Goal: Information Seeking & Learning: Learn about a topic

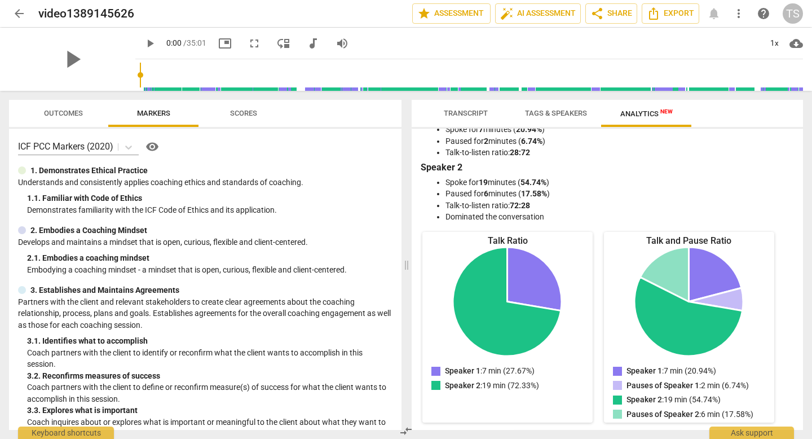
scroll to position [25, 0]
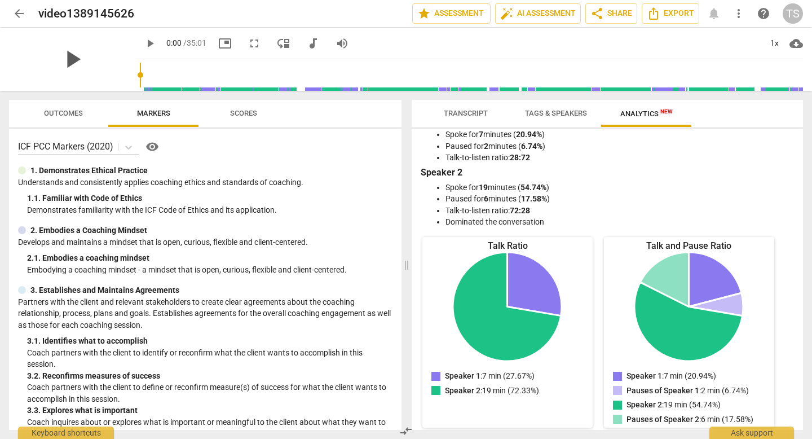
click at [61, 59] on span "play_arrow" at bounding box center [72, 59] width 29 height 29
click at [143, 41] on span "play_arrow" at bounding box center [150, 44] width 14 height 14
click at [562, 112] on span "Tags & Speakers" at bounding box center [556, 113] width 62 height 8
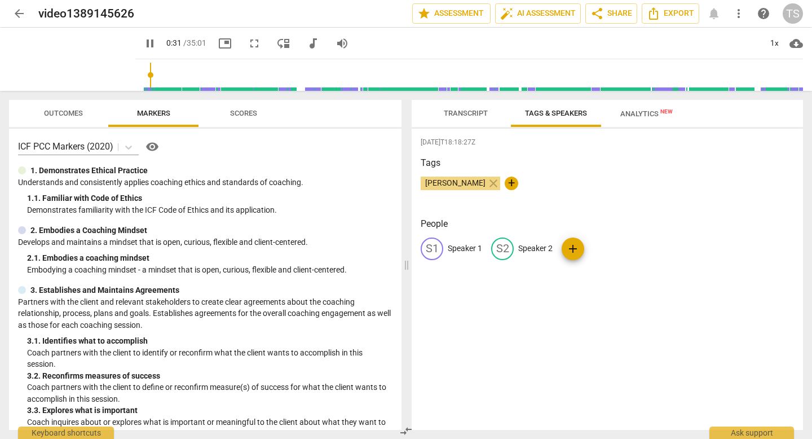
click at [806, 119] on div "Transcript Tags & Speakers Analytics New Speaker 1 25% Speaker 2 75% S1 play_ar…" at bounding box center [609, 265] width 405 height 348
click at [457, 116] on span "Transcript" at bounding box center [466, 113] width 44 height 8
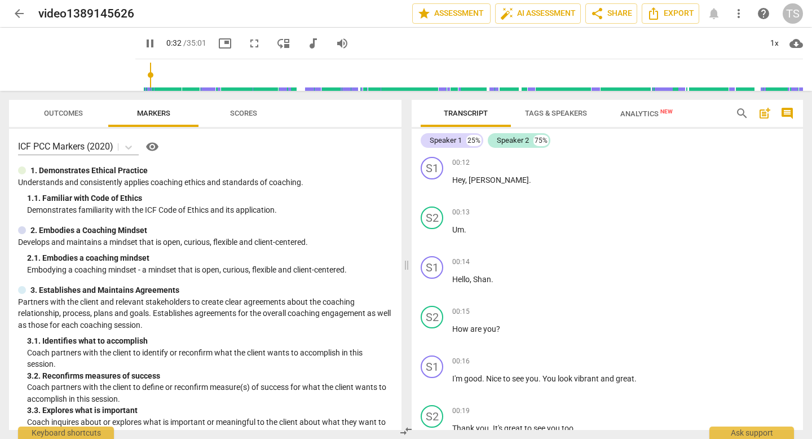
scroll to position [470, 0]
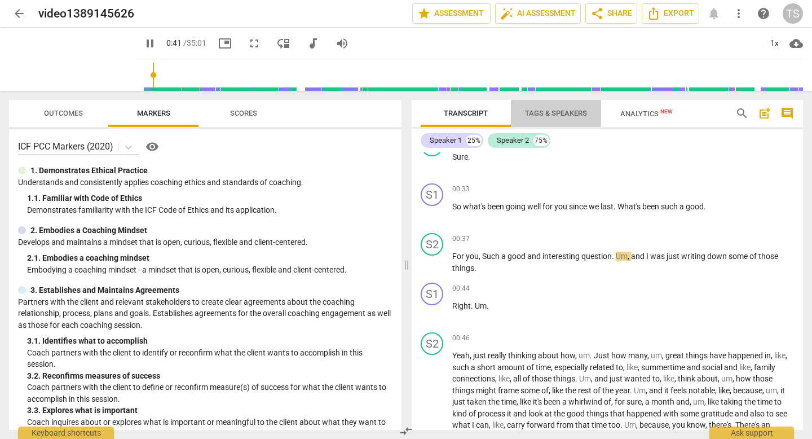
click at [555, 111] on span "Tags & Speakers" at bounding box center [556, 113] width 62 height 8
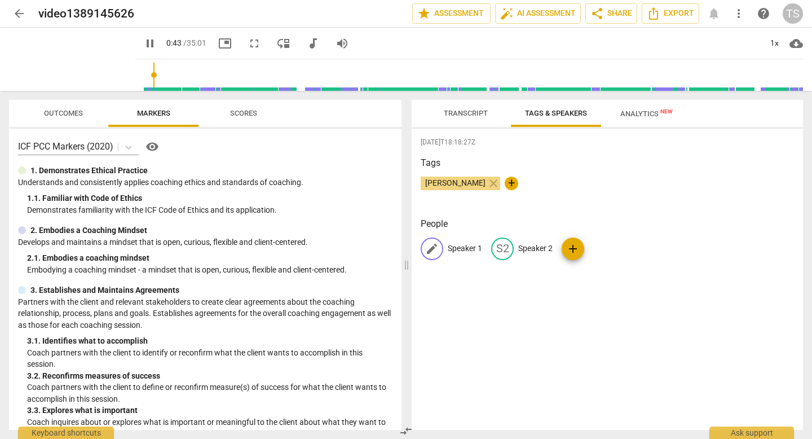
click at [470, 251] on p "Speaker 1" at bounding box center [465, 248] width 34 height 12
type input "44"
type input "C"
type input "45"
type input "Coa"
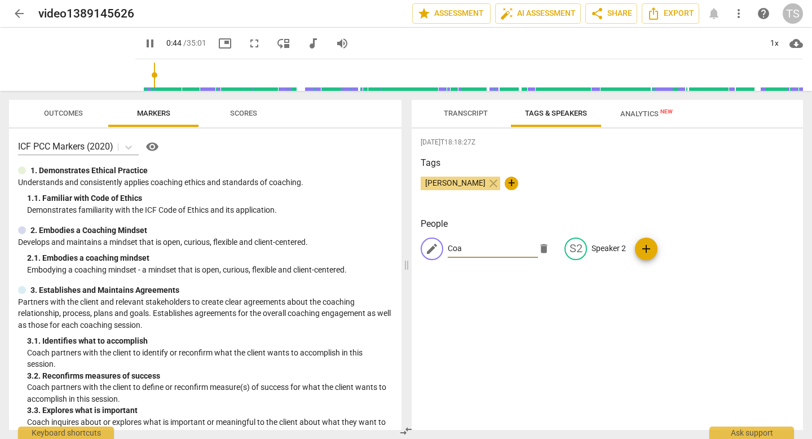
type input "45"
type input "Coac"
type input "45"
type input "Coach"
type input "46"
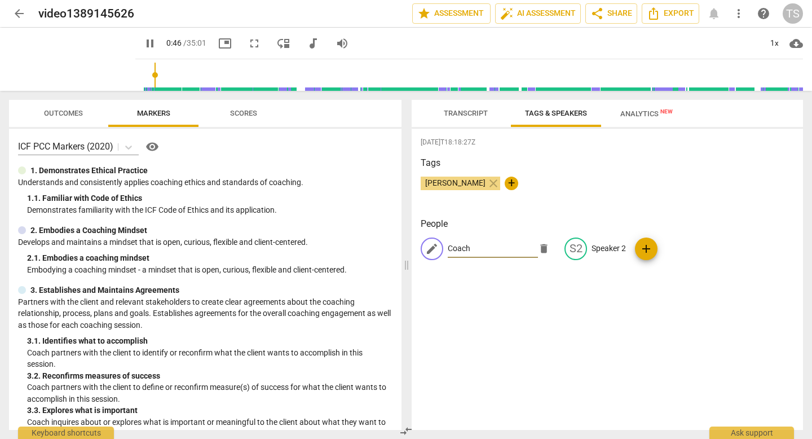
type input "Coach"
click at [581, 284] on div "[DATE]T18:18:27Z Tags [PERSON_NAME] close + People edit Coach delete S2 Speaker…" at bounding box center [607, 279] width 391 height 301
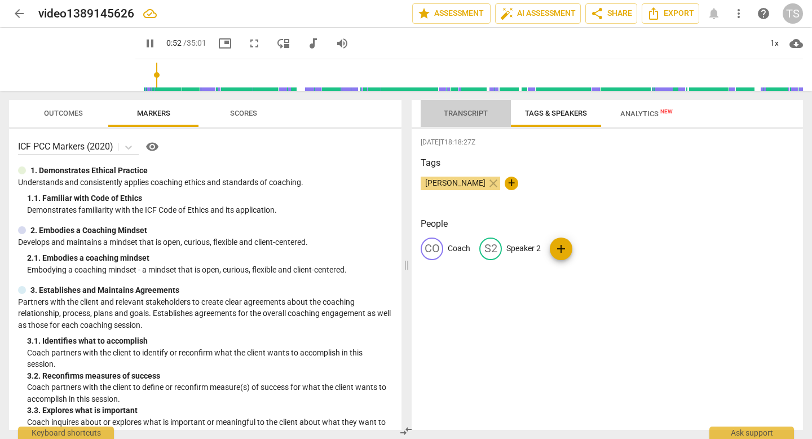
click at [474, 113] on span "Transcript" at bounding box center [466, 113] width 44 height 8
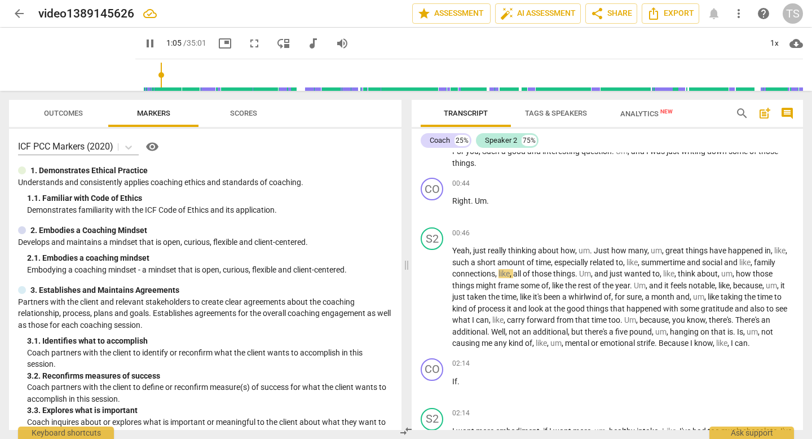
scroll to position [588, 0]
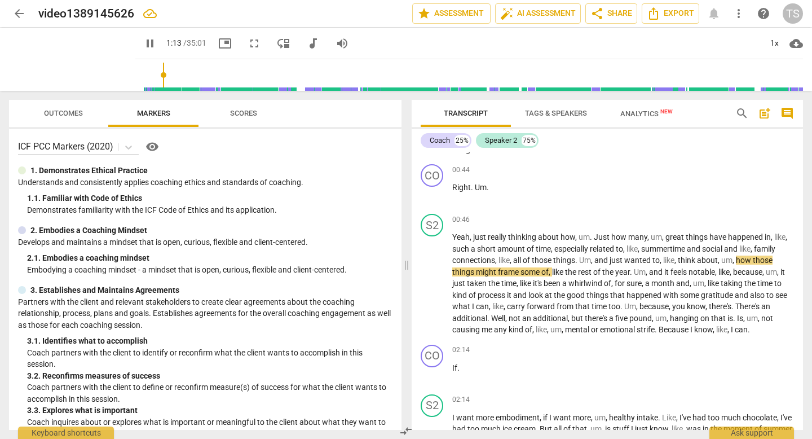
click at [70, 113] on span "Outcomes" at bounding box center [63, 113] width 39 height 8
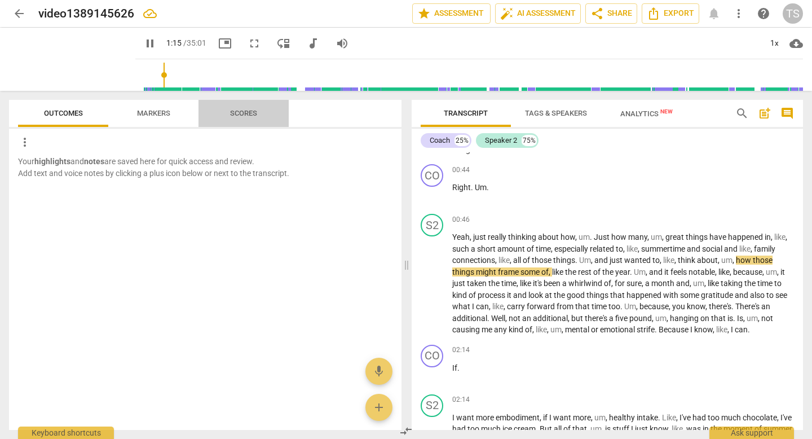
click at [233, 110] on span "Scores" at bounding box center [243, 113] width 27 height 8
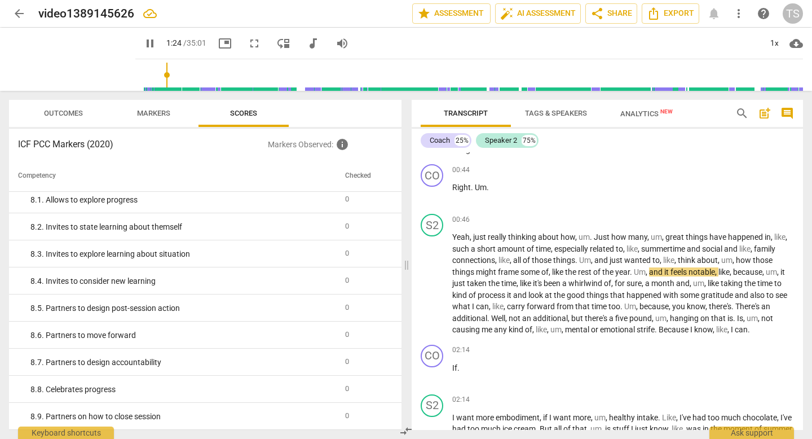
scroll to position [0, 0]
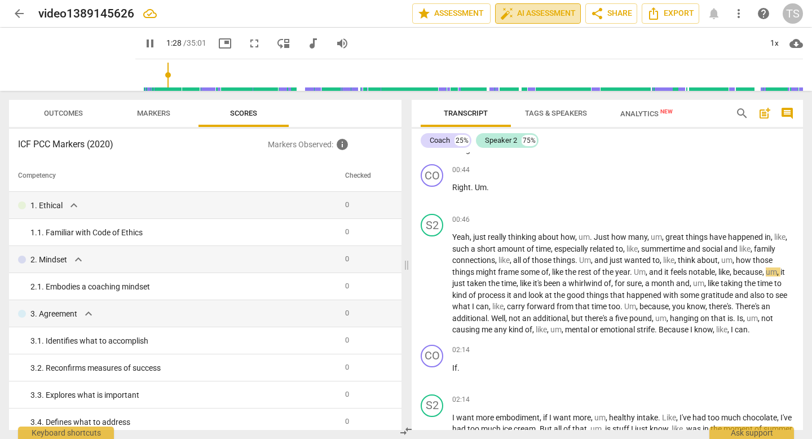
click at [526, 14] on span "auto_fix_high AI Assessment" at bounding box center [538, 14] width 76 height 14
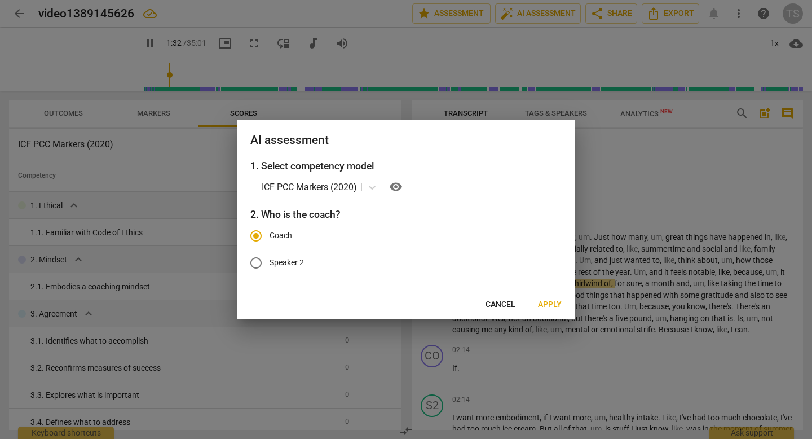
click at [549, 304] on span "Apply" at bounding box center [550, 304] width 24 height 11
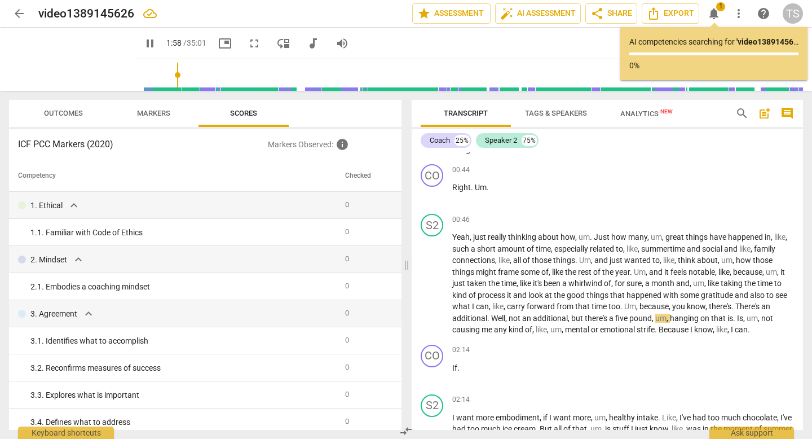
click at [739, 10] on span "more_vert" at bounding box center [739, 14] width 14 height 14
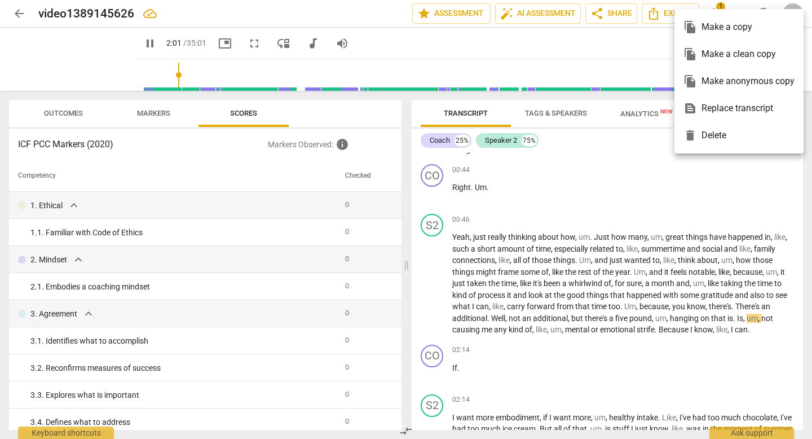
click at [359, 31] on div at bounding box center [406, 219] width 812 height 439
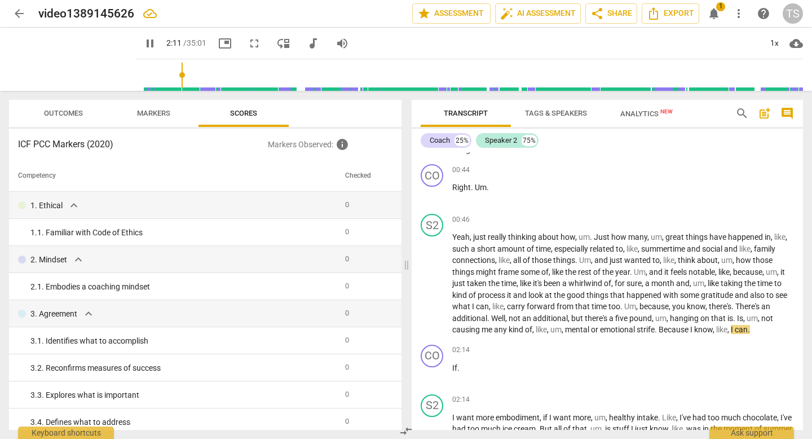
type input "132"
click at [306, 46] on span "audiotrack" at bounding box center [313, 44] width 14 height 14
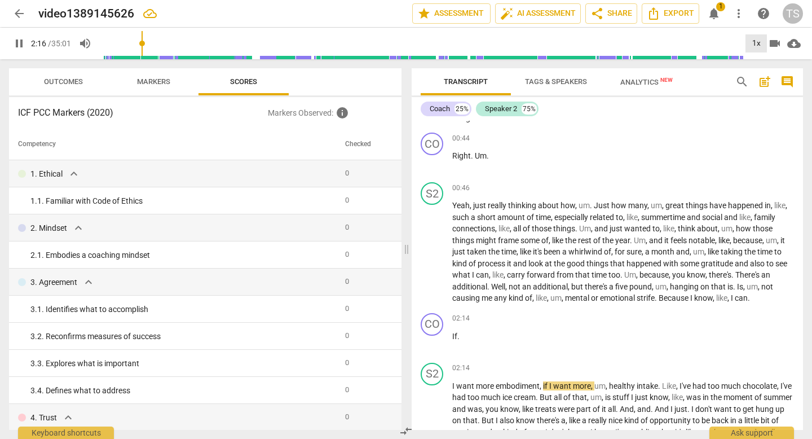
click at [757, 42] on div "1x" at bounding box center [755, 43] width 21 height 18
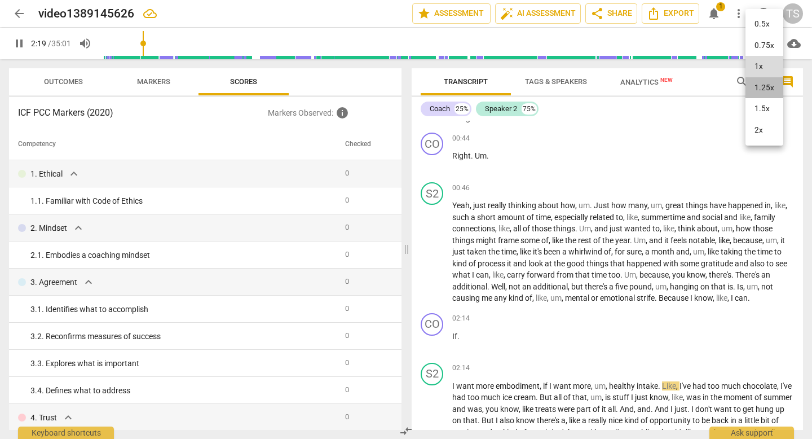
click at [763, 94] on li "1.25x" at bounding box center [764, 87] width 38 height 21
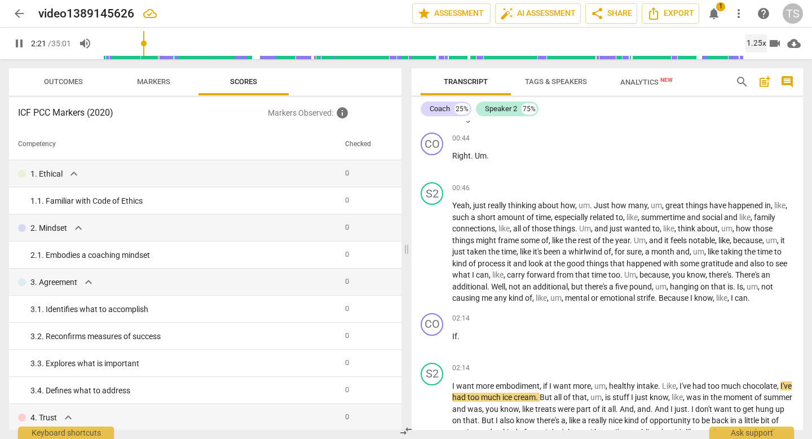
type input "142"
click at [775, 46] on span "videocam" at bounding box center [775, 44] width 14 height 14
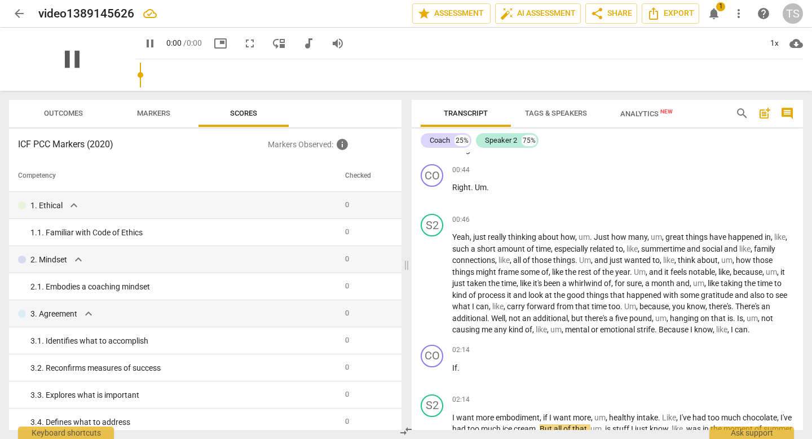
click at [87, 61] on span "pause" at bounding box center [72, 59] width 29 height 29
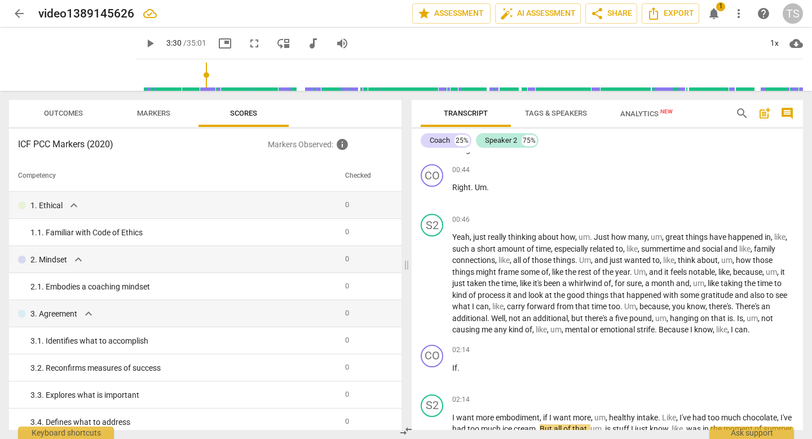
drag, startPoint x: 183, startPoint y: 74, endPoint x: 194, endPoint y: 74, distance: 11.3
click at [194, 74] on input "range" at bounding box center [471, 75] width 663 height 36
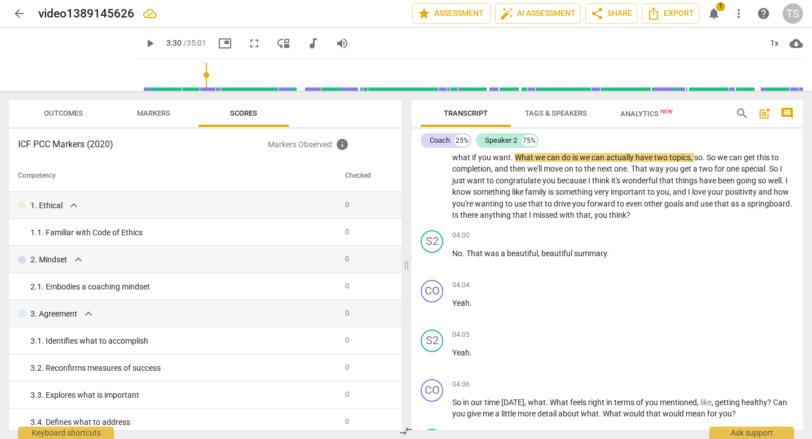
click at [143, 40] on span "play_arrow" at bounding box center [150, 44] width 14 height 14
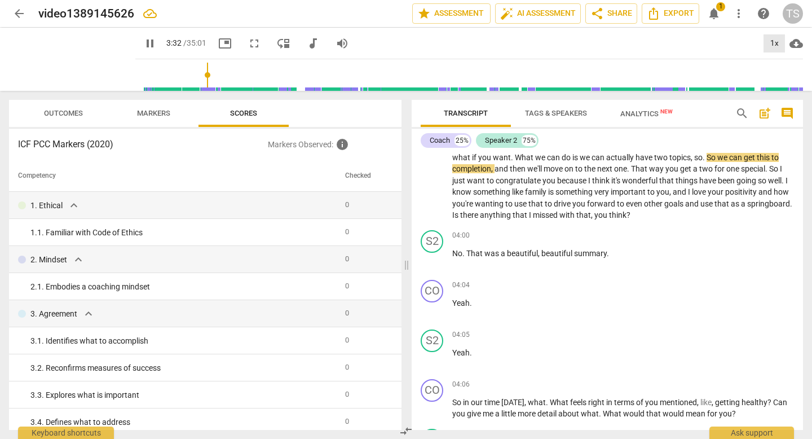
click at [771, 40] on div "1x" at bounding box center [773, 43] width 21 height 18
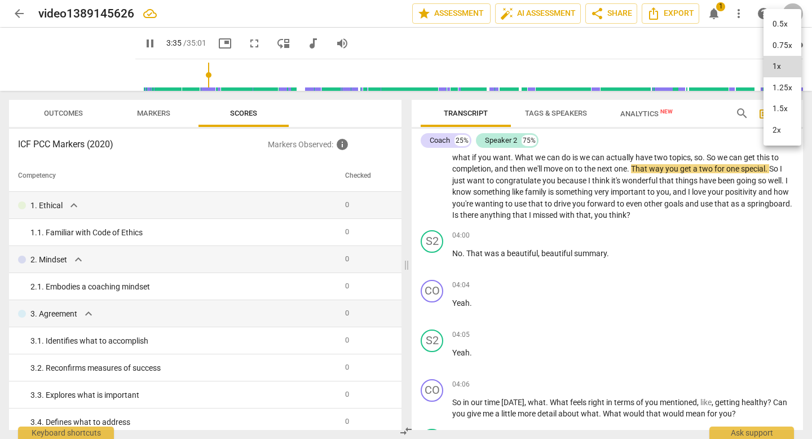
click at [778, 90] on li "1.25x" at bounding box center [782, 87] width 38 height 21
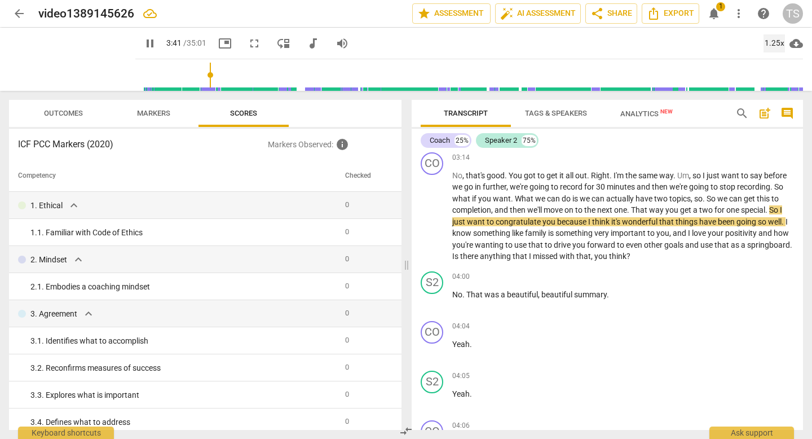
scroll to position [1021, 0]
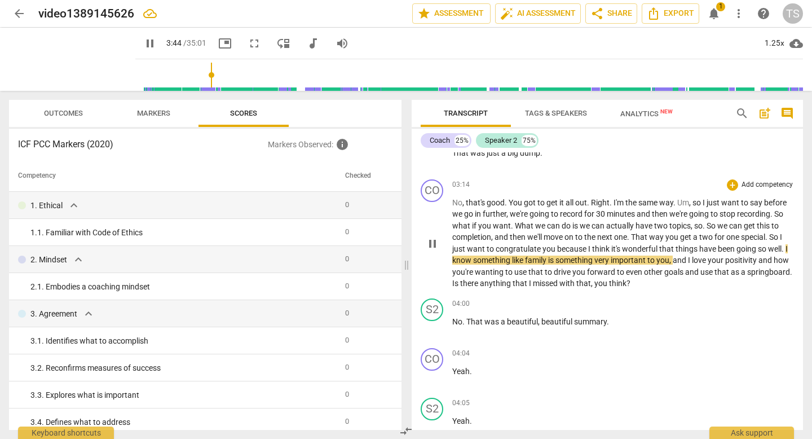
click at [455, 206] on span "No" at bounding box center [457, 202] width 10 height 9
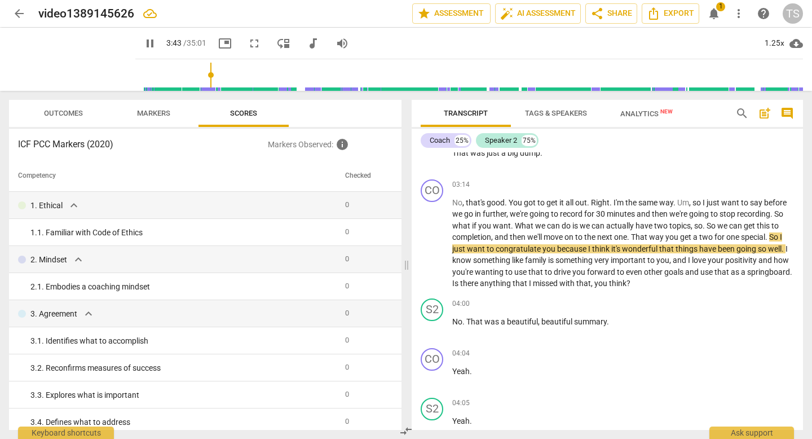
click at [198, 73] on input "range" at bounding box center [471, 75] width 663 height 36
drag, startPoint x: 198, startPoint y: 73, endPoint x: 192, endPoint y: 73, distance: 6.2
click at [192, 73] on input "range" at bounding box center [471, 75] width 663 height 36
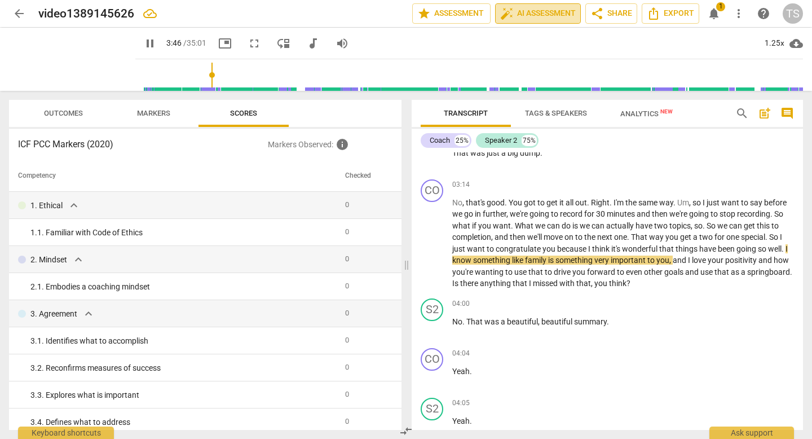
click at [541, 17] on span "auto_fix_high AI Assessment" at bounding box center [538, 14] width 76 height 14
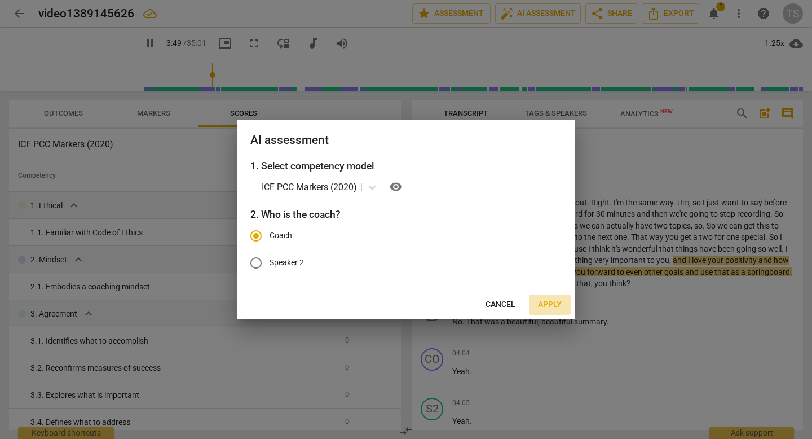
click at [549, 304] on span "Apply" at bounding box center [550, 304] width 24 height 11
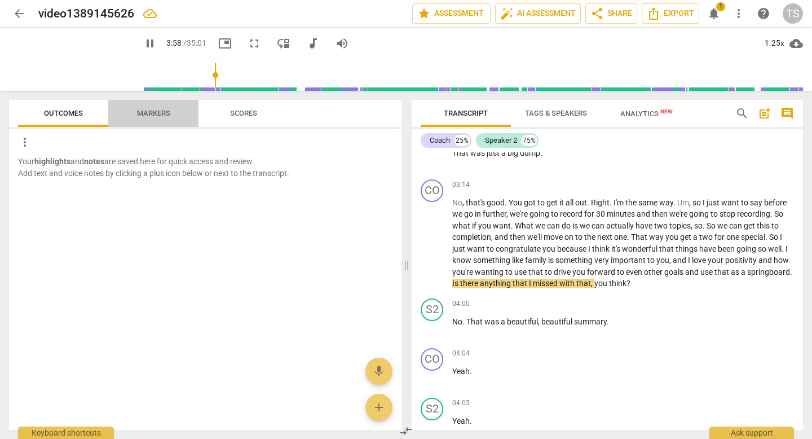
click at [152, 111] on span "Markers" at bounding box center [153, 113] width 33 height 8
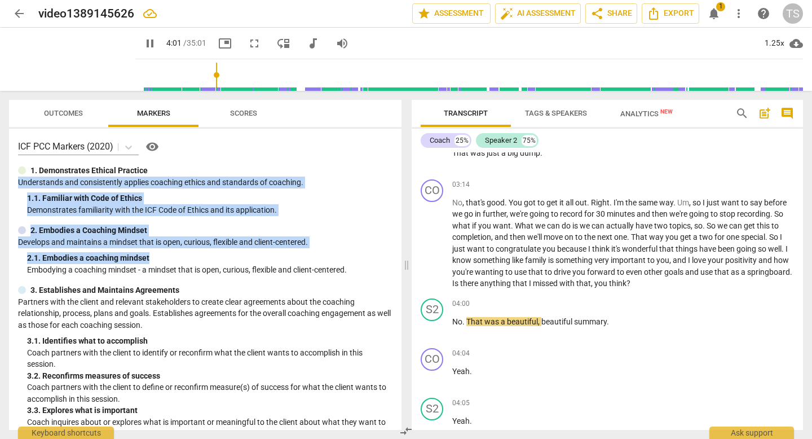
drag, startPoint x: 396, startPoint y: 173, endPoint x: 369, endPoint y: 254, distance: 85.6
click at [369, 255] on div "ICF PCC Markers (2020) visibility 1. Demonstrates Ethical Practice Understands …" at bounding box center [205, 279] width 392 height 301
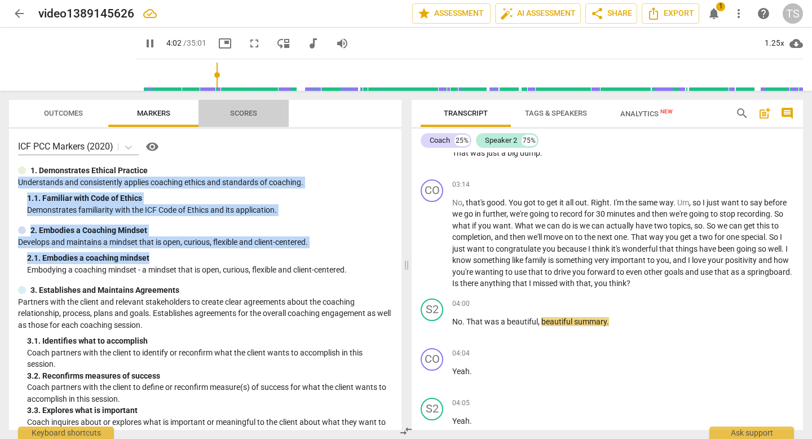
click at [234, 111] on span "Scores" at bounding box center [243, 113] width 27 height 8
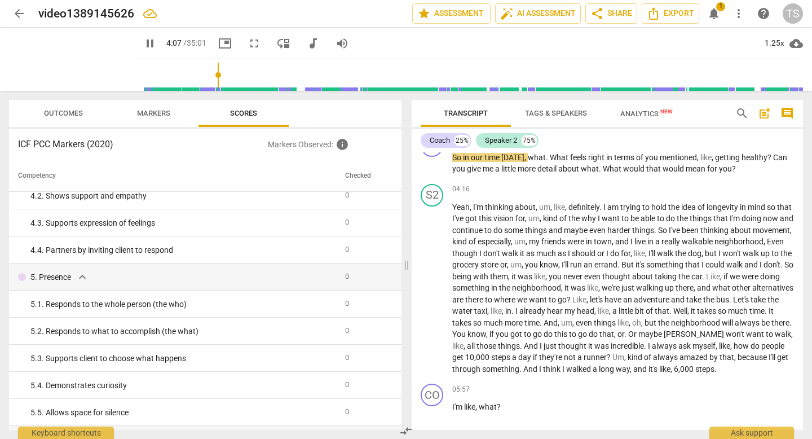
scroll to position [0, 0]
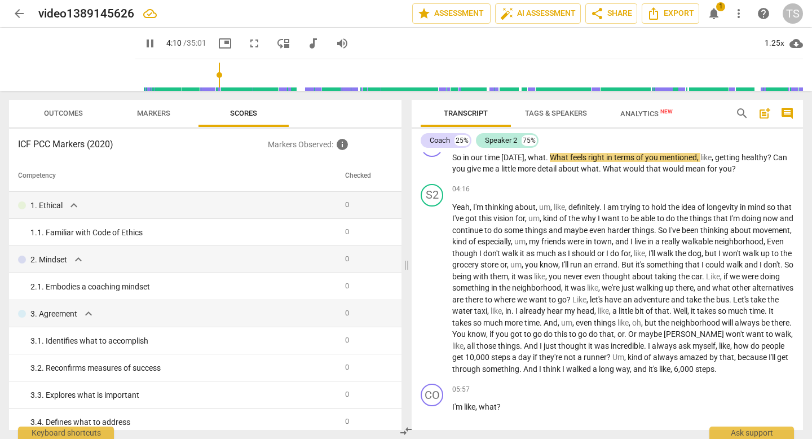
click at [632, 117] on span "Analytics New" at bounding box center [646, 113] width 52 height 8
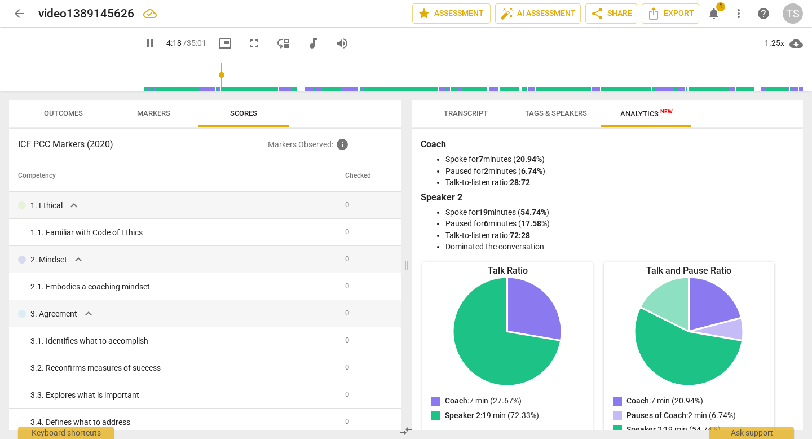
click at [580, 116] on span "Tags & Speakers" at bounding box center [556, 113] width 62 height 8
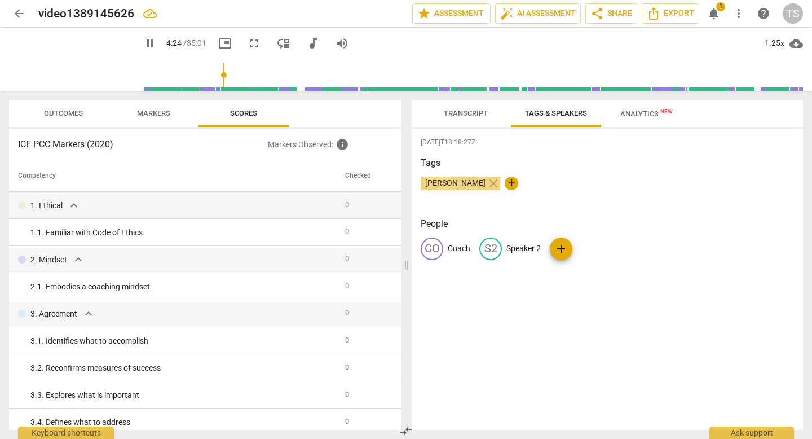
click at [465, 111] on span "Transcript" at bounding box center [466, 113] width 44 height 8
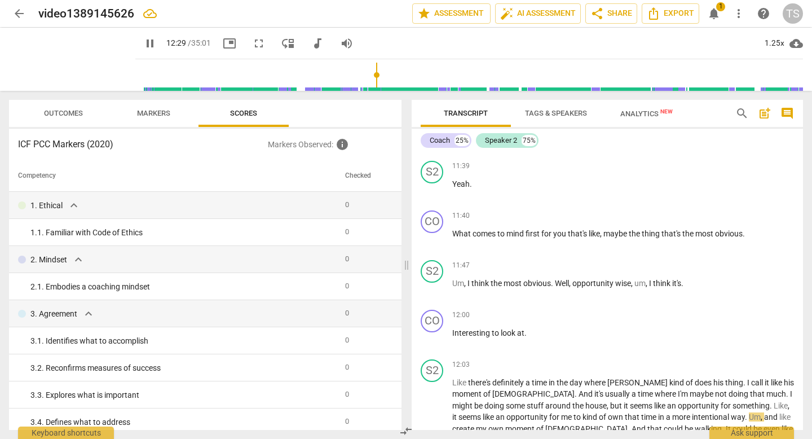
scroll to position [3095, 0]
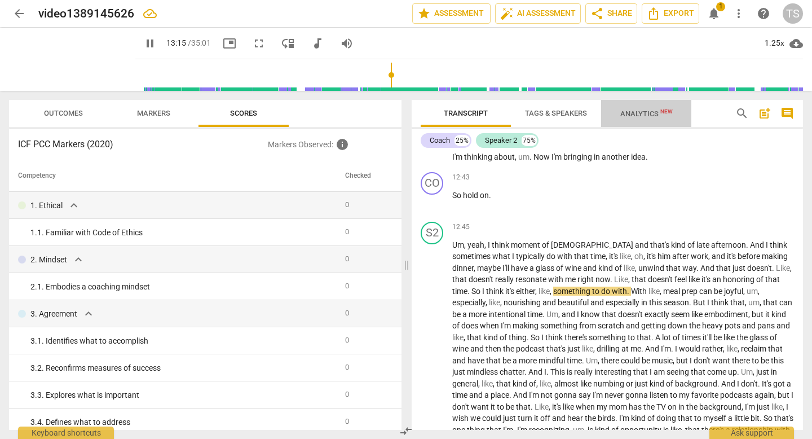
click at [634, 113] on span "Analytics New" at bounding box center [646, 113] width 52 height 8
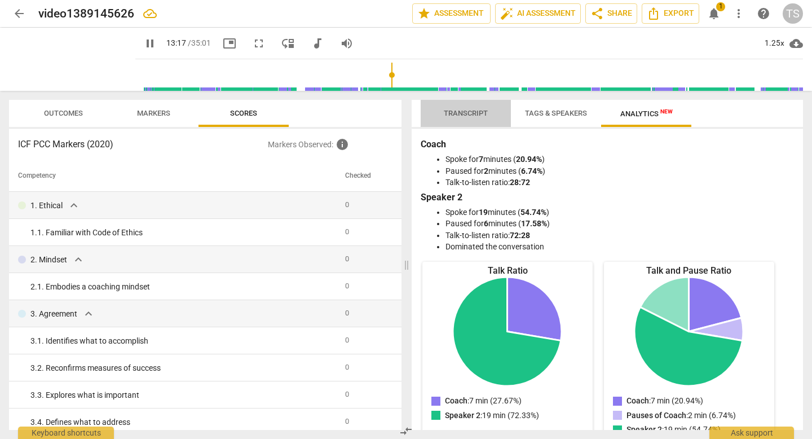
click at [475, 113] on span "Transcript" at bounding box center [466, 113] width 44 height 8
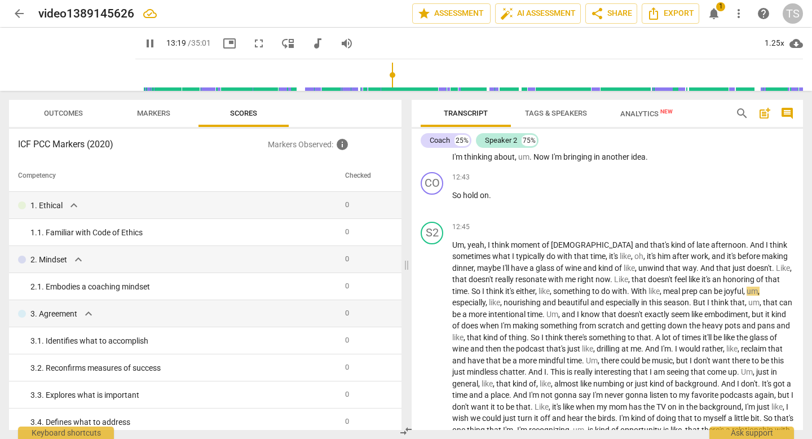
click at [534, 111] on span "Tags & Speakers" at bounding box center [556, 113] width 62 height 8
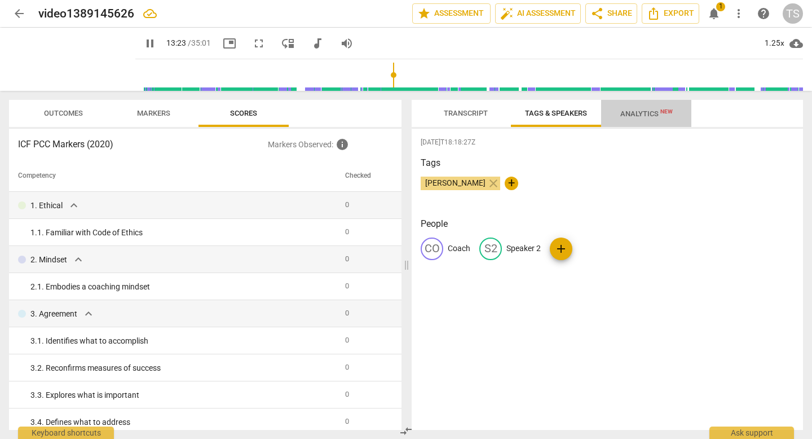
click at [641, 114] on span "Analytics New" at bounding box center [646, 113] width 52 height 8
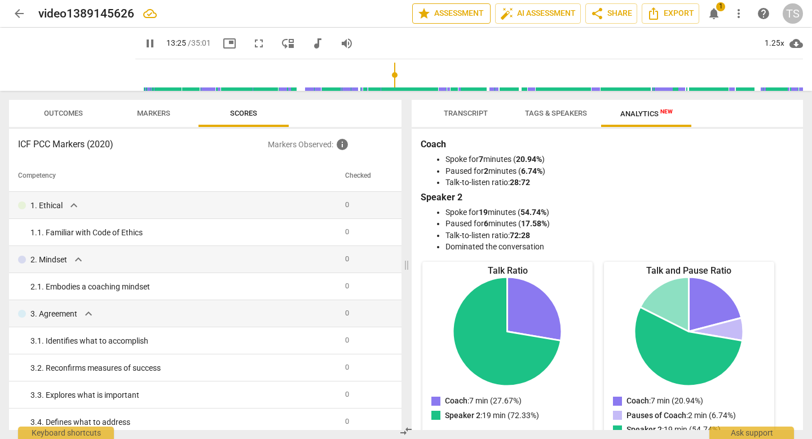
click at [453, 12] on span "star Assessment" at bounding box center [451, 14] width 68 height 14
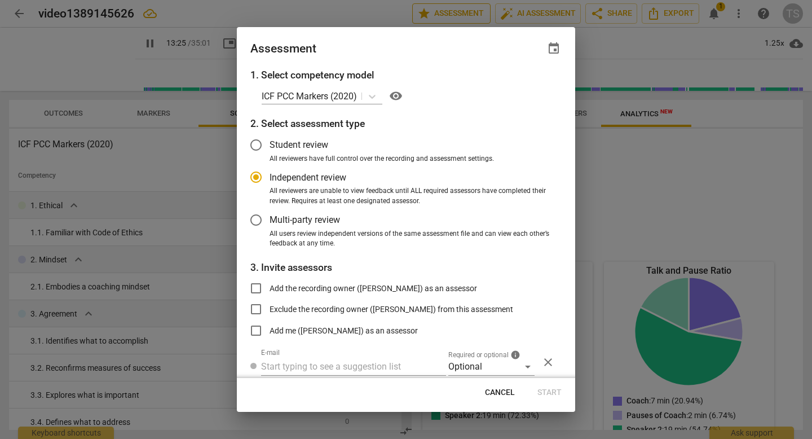
type input "806"
radio input "false"
type input "811"
radio input "false"
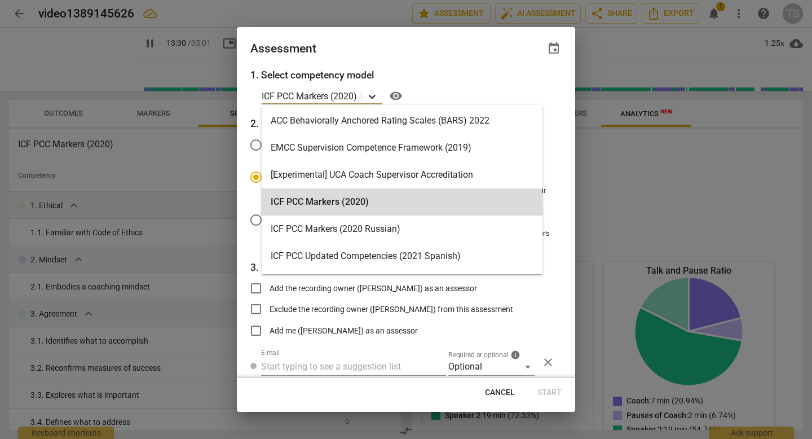
click at [372, 98] on icon at bounding box center [372, 96] width 11 height 11
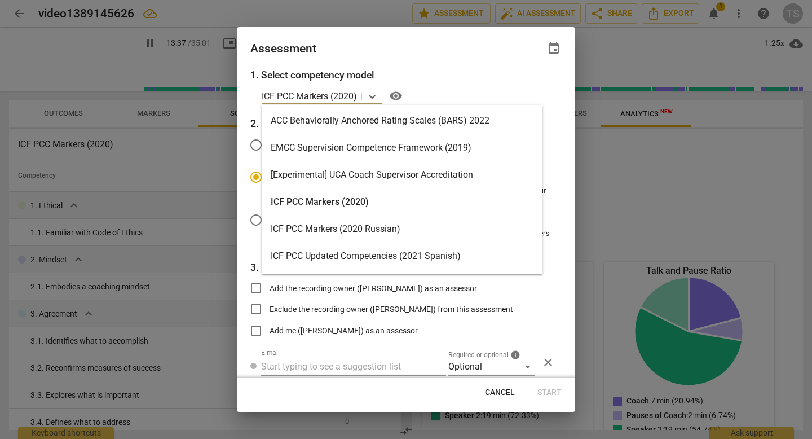
type input "818"
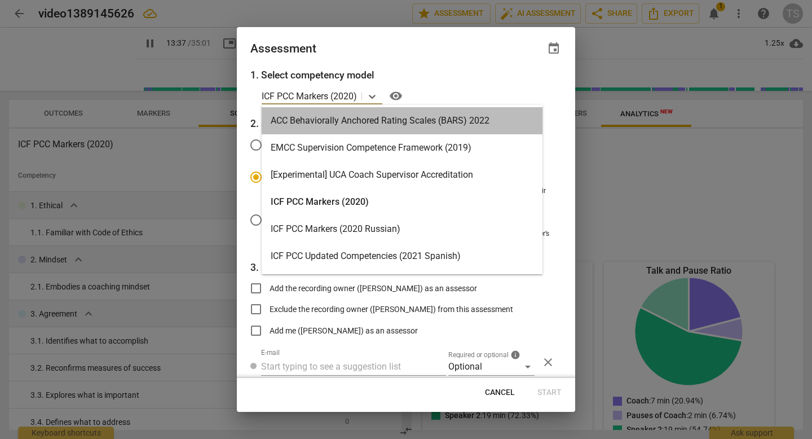
click at [363, 121] on div "ACC Behaviorally Anchored Rating Scales (BARS) 2022" at bounding box center [402, 120] width 281 height 27
radio input "false"
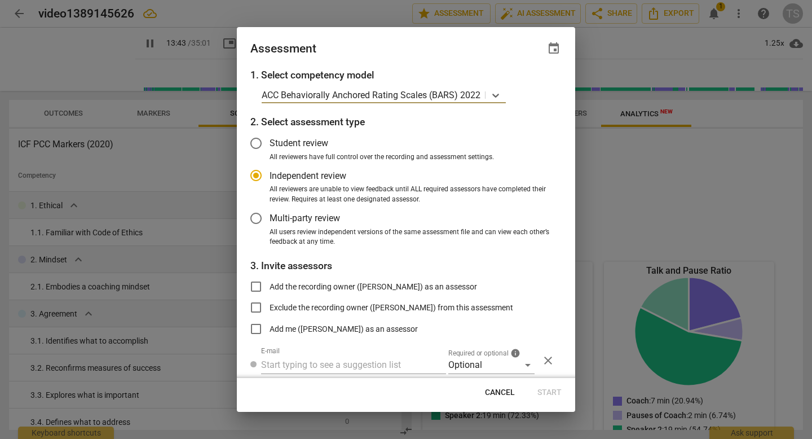
type input "823"
radio input "false"
click at [256, 289] on input "Add the recording owner ([PERSON_NAME]) as an assessor" at bounding box center [255, 286] width 27 height 27
checkbox input "true"
radio input "false"
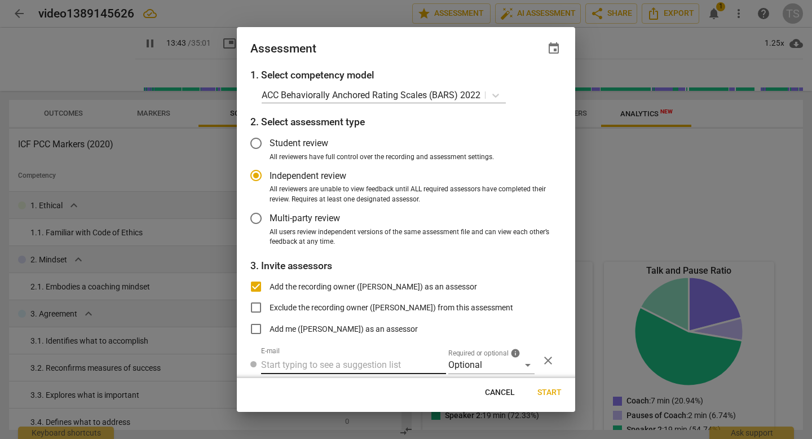
type input "824"
radio input "false"
type input "826"
radio input "false"
type input "826"
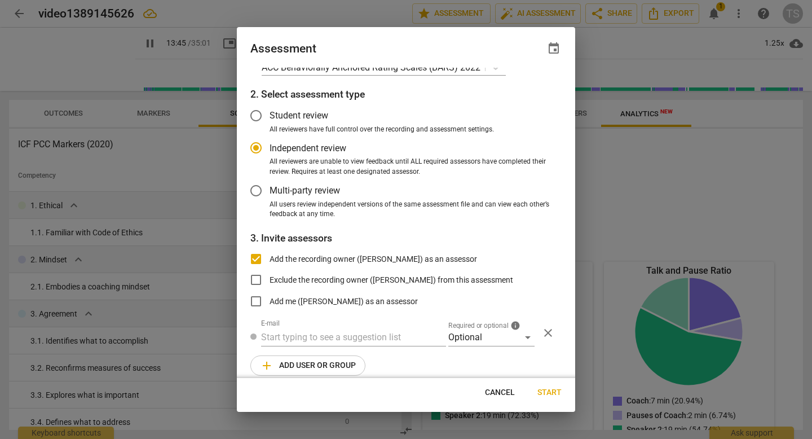
radio input "false"
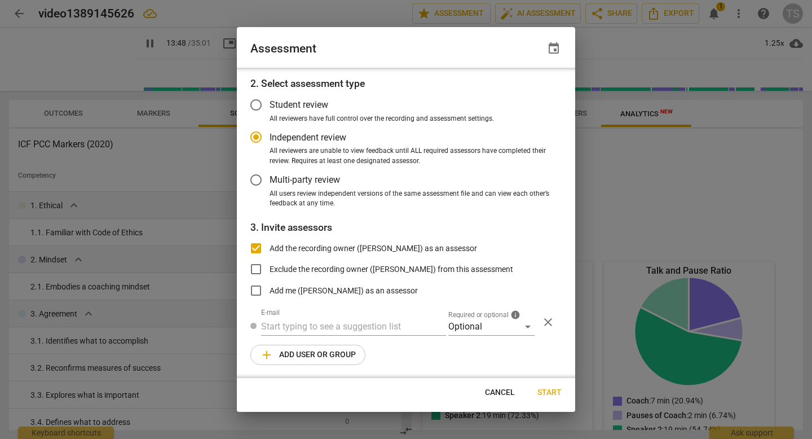
click at [540, 391] on span "Start" at bounding box center [549, 392] width 24 height 11
type input "830"
radio input "false"
type input "[PERSON_NAME] <[EMAIL_ADDRESS][DOMAIN_NAME]>"
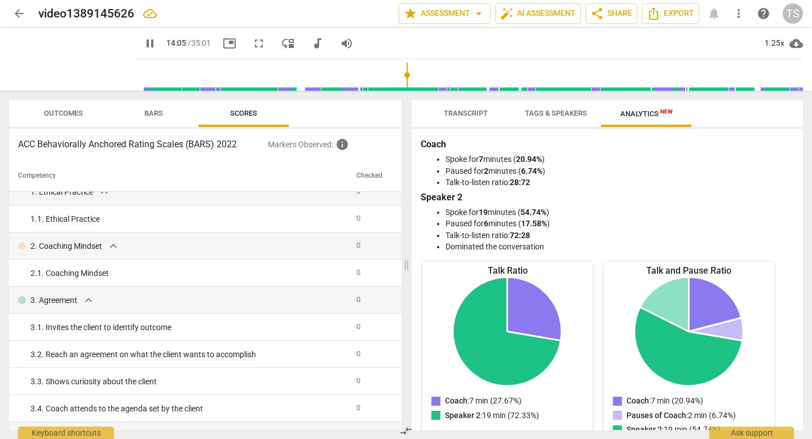
scroll to position [0, 0]
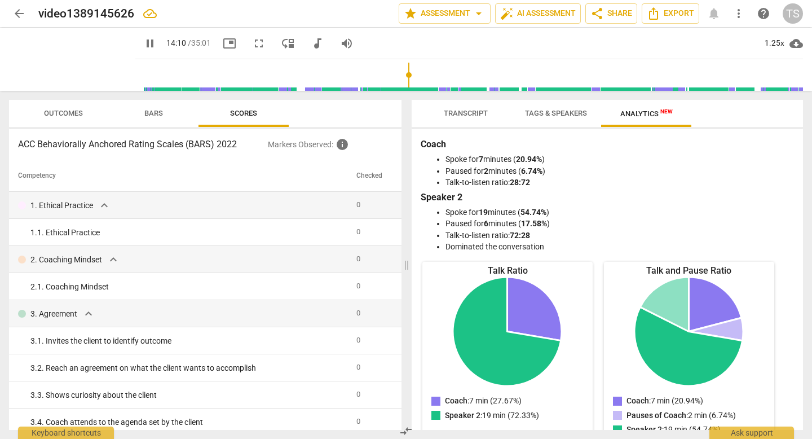
click at [151, 114] on span "Bars" at bounding box center [153, 113] width 19 height 8
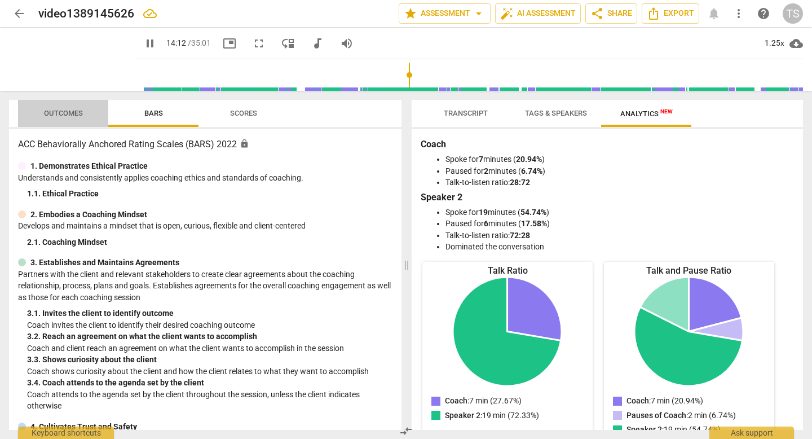
click at [72, 111] on span "Outcomes" at bounding box center [63, 113] width 39 height 8
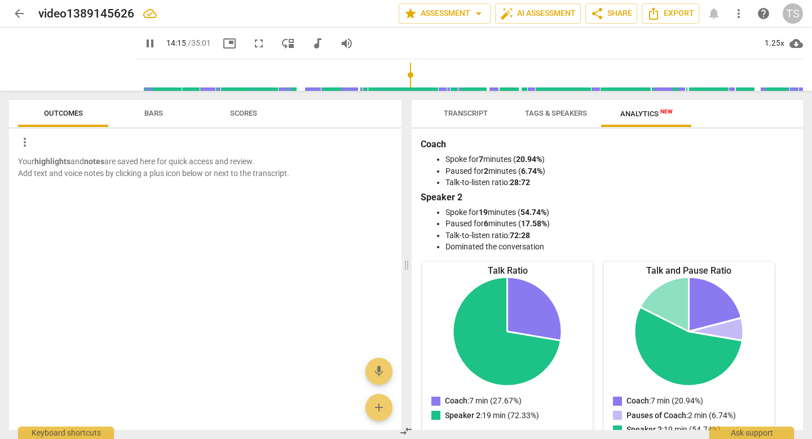
click at [153, 115] on span "Bars" at bounding box center [153, 113] width 19 height 8
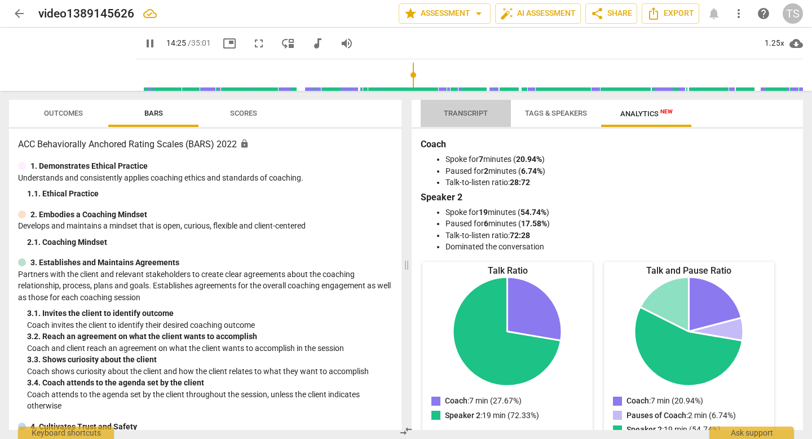
click at [455, 118] on span "Transcript" at bounding box center [465, 113] width 71 height 15
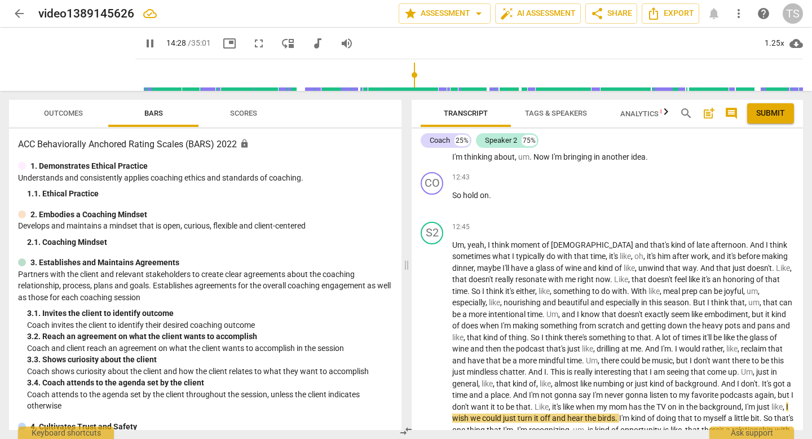
scroll to position [3379, 0]
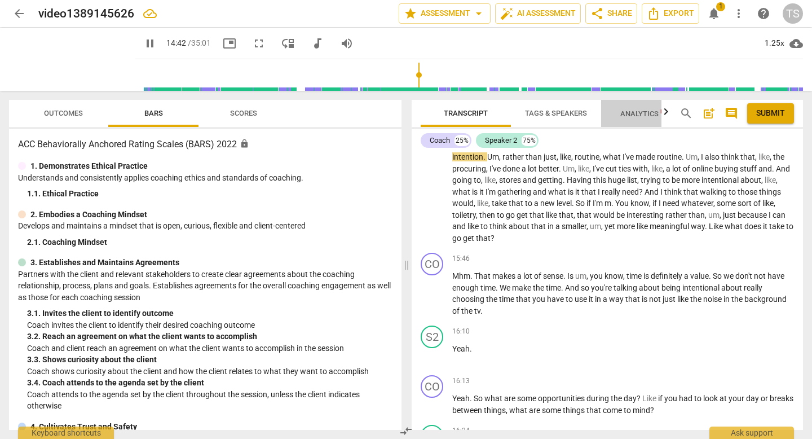
click at [628, 110] on span "Analytics New" at bounding box center [646, 113] width 52 height 8
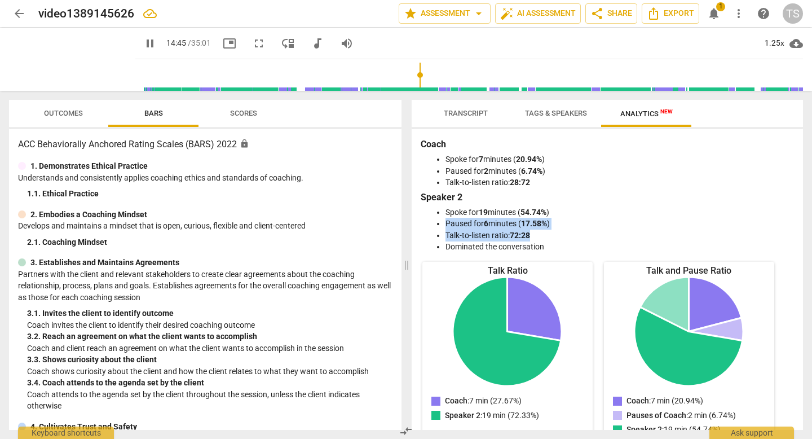
drag, startPoint x: 797, startPoint y: 211, endPoint x: 797, endPoint y: 233, distance: 21.4
click at [797, 234] on div "Coach Spoke for 7 minutes ( 20.94% ) Paused for 2 minutes ( 6.74% ) Talk-to-lis…" at bounding box center [607, 279] width 391 height 301
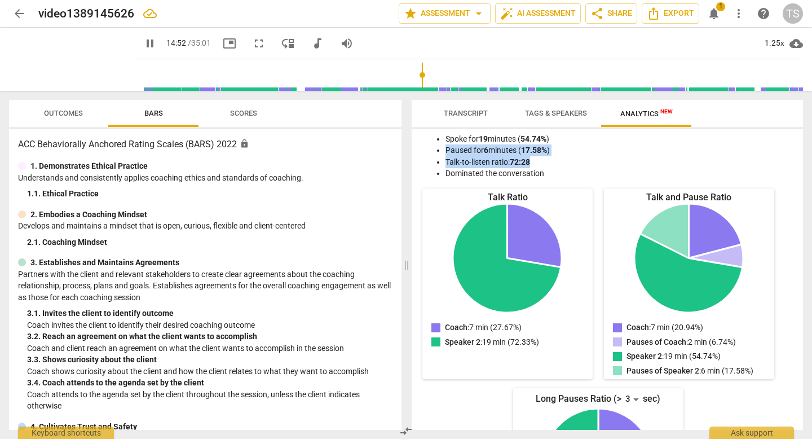
scroll to position [0, 0]
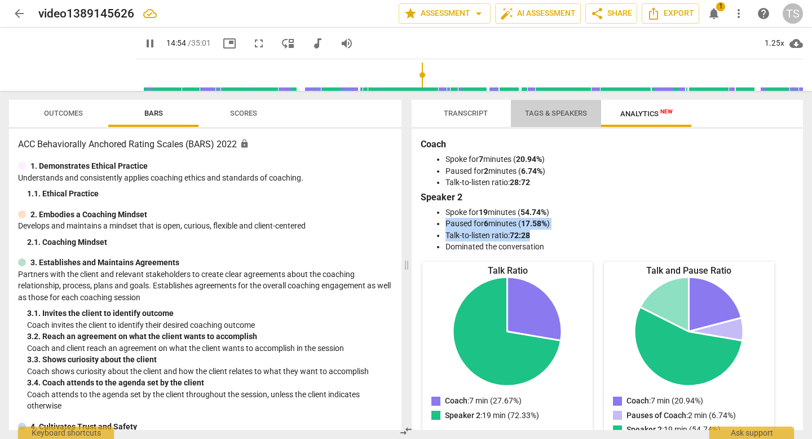
click at [542, 116] on span "Tags & Speakers" at bounding box center [556, 113] width 62 height 8
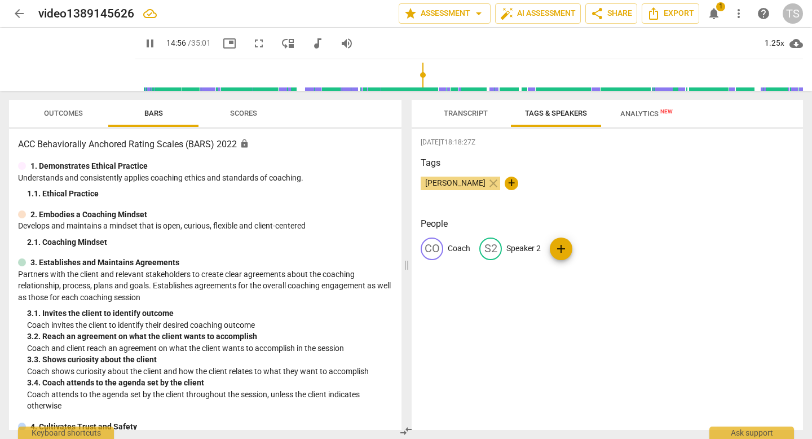
click at [465, 112] on span "Transcript" at bounding box center [466, 113] width 44 height 8
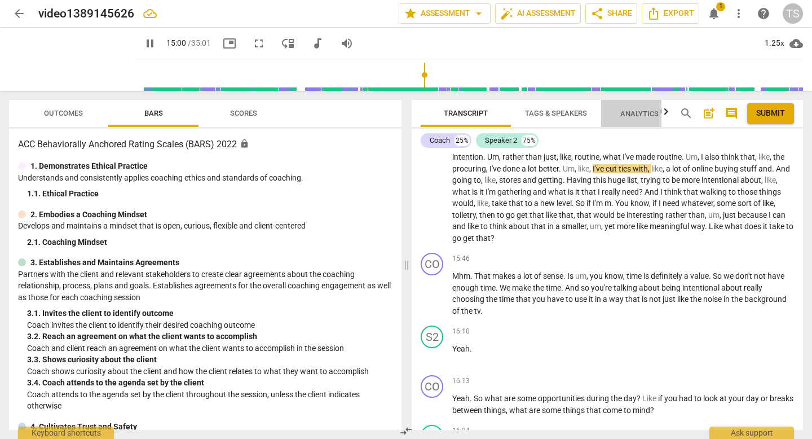
click at [650, 115] on span "Analytics New" at bounding box center [646, 113] width 52 height 8
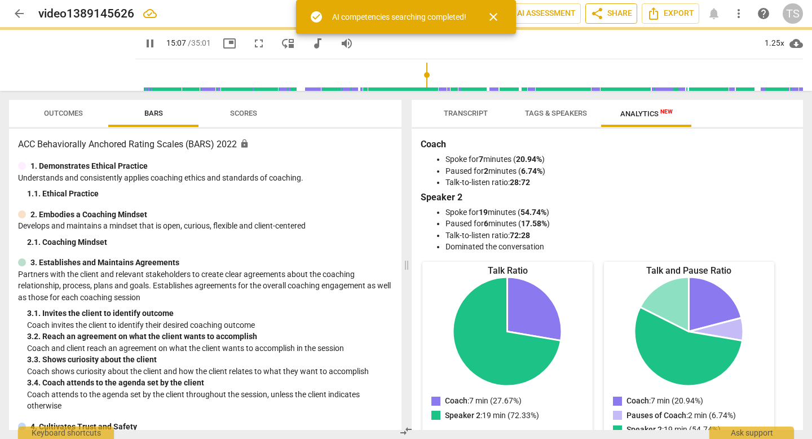
click at [617, 15] on span "share Share" at bounding box center [611, 14] width 42 height 14
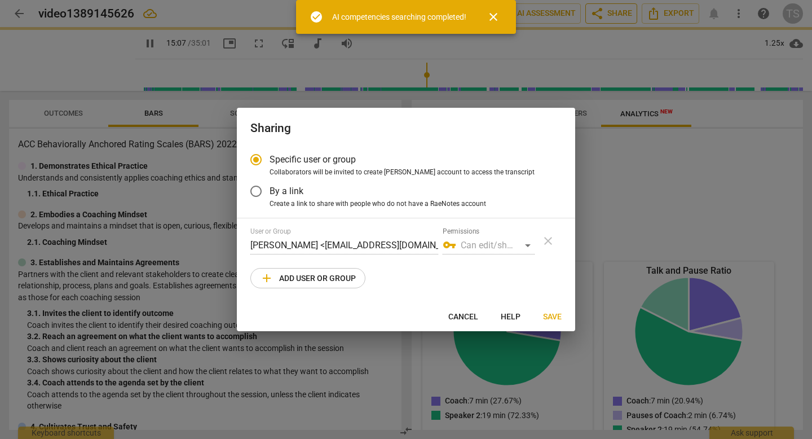
type input "908"
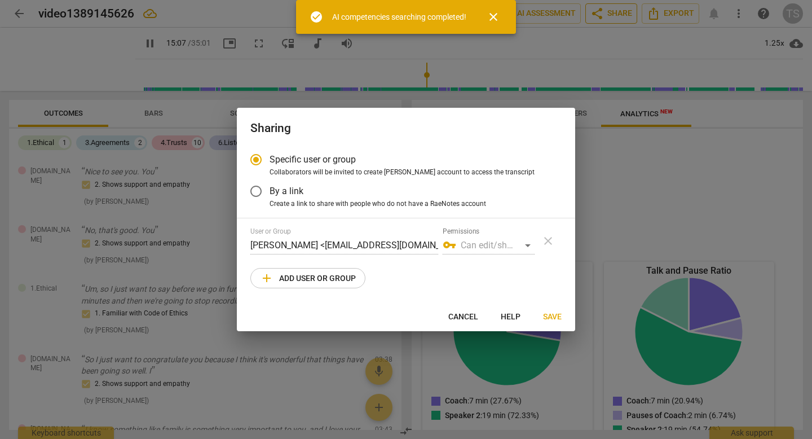
radio input "false"
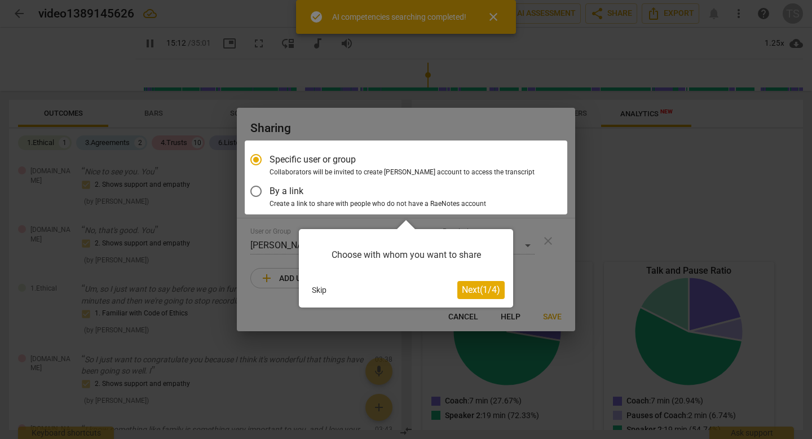
click at [470, 293] on span "Next ( 1 / 4 )" at bounding box center [481, 289] width 38 height 11
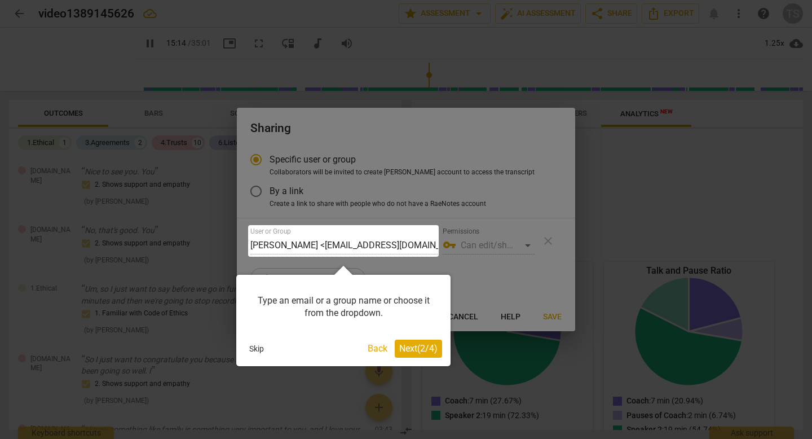
click at [417, 352] on span "Next ( 2 / 4 )" at bounding box center [418, 348] width 38 height 11
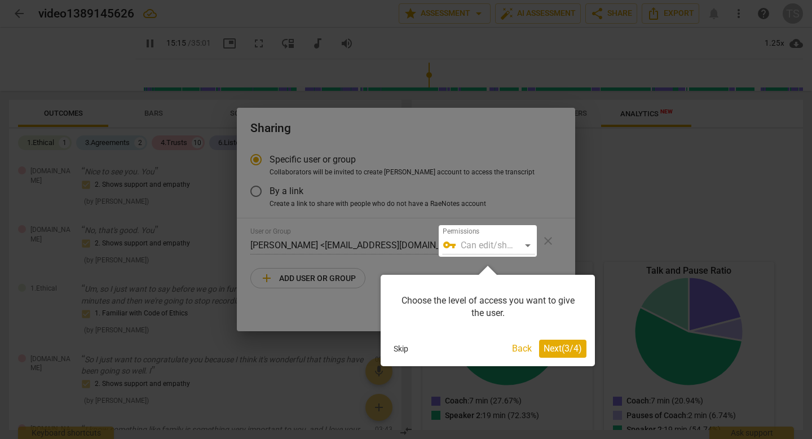
click at [559, 348] on span "Next ( 3 / 4 )" at bounding box center [563, 348] width 38 height 11
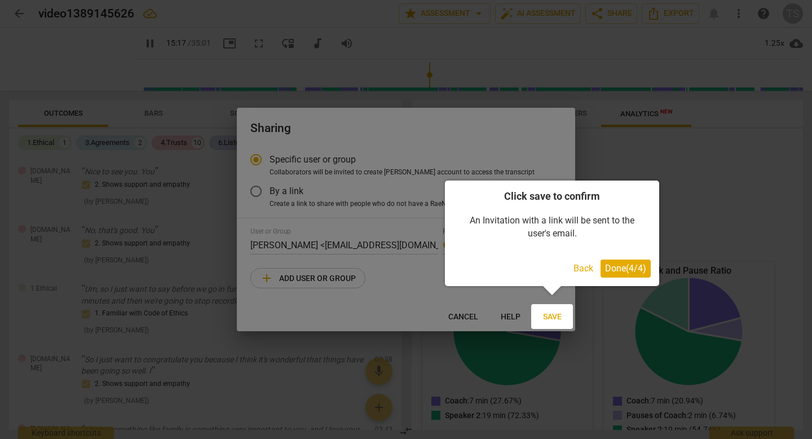
click at [620, 271] on span "Done ( 4 / 4 )" at bounding box center [625, 268] width 41 height 11
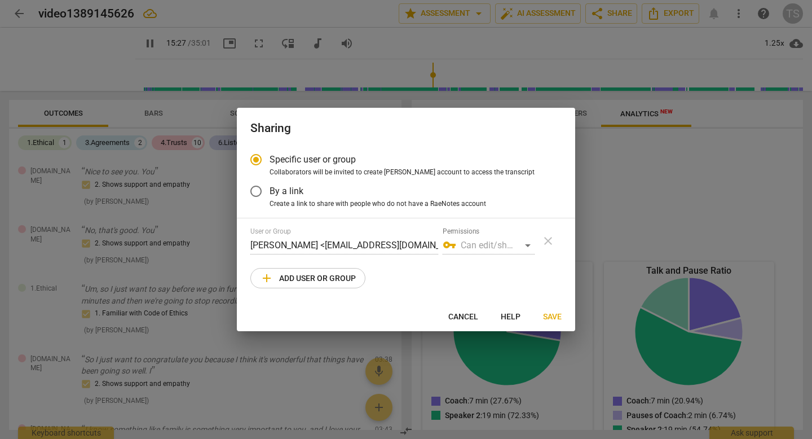
click at [465, 316] on span "Cancel" at bounding box center [463, 316] width 30 height 11
type input "928"
radio input "false"
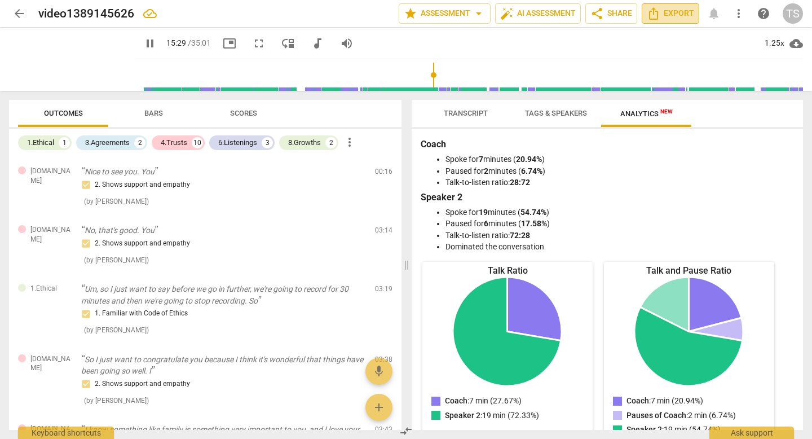
click at [673, 14] on span "Export" at bounding box center [670, 14] width 47 height 14
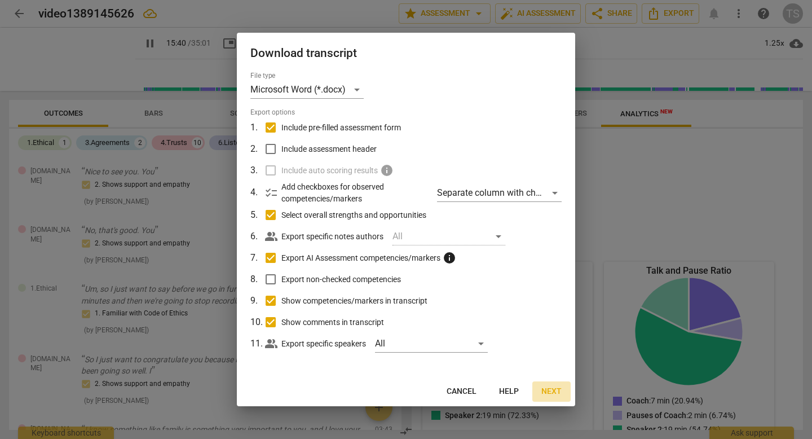
click at [541, 394] on span "Next" at bounding box center [551, 391] width 20 height 11
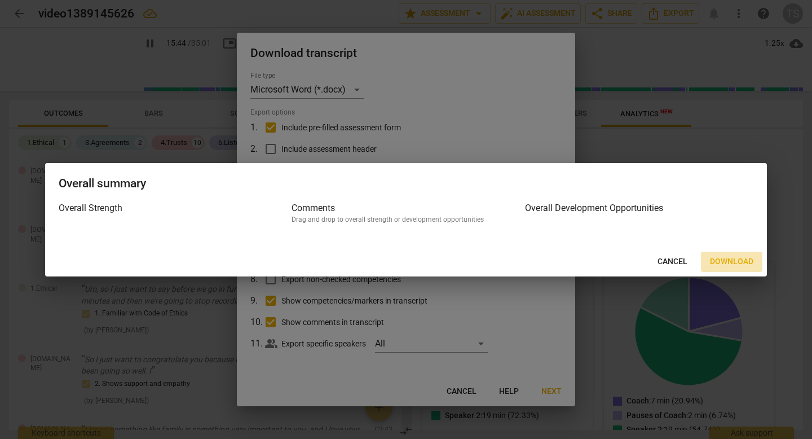
click at [734, 256] on span "Download" at bounding box center [731, 261] width 43 height 11
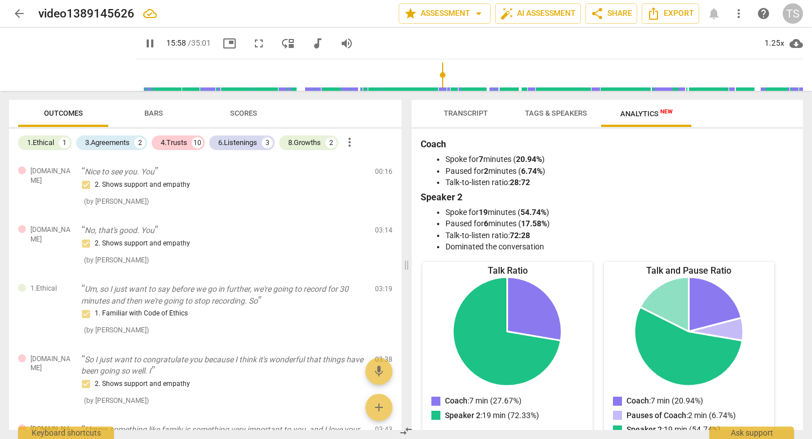
click at [468, 109] on span "Transcript" at bounding box center [466, 113] width 44 height 8
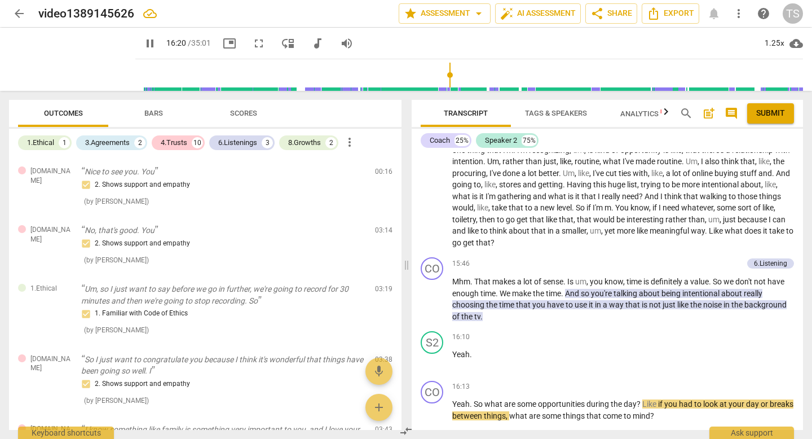
scroll to position [3661, 0]
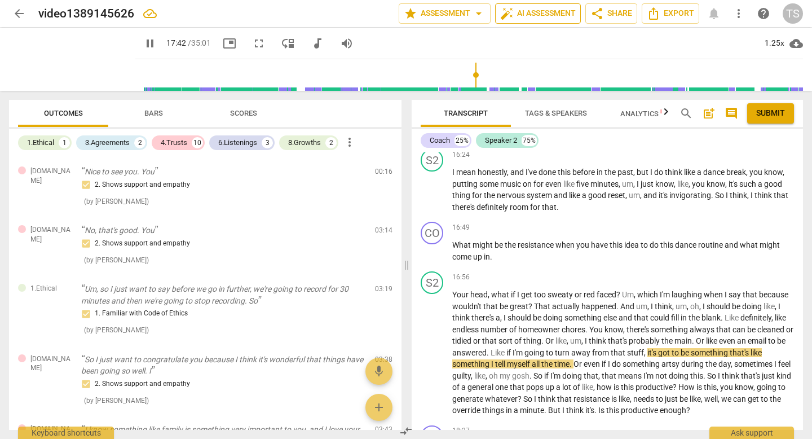
click at [522, 15] on span "auto_fix_high AI Assessment" at bounding box center [538, 14] width 76 height 14
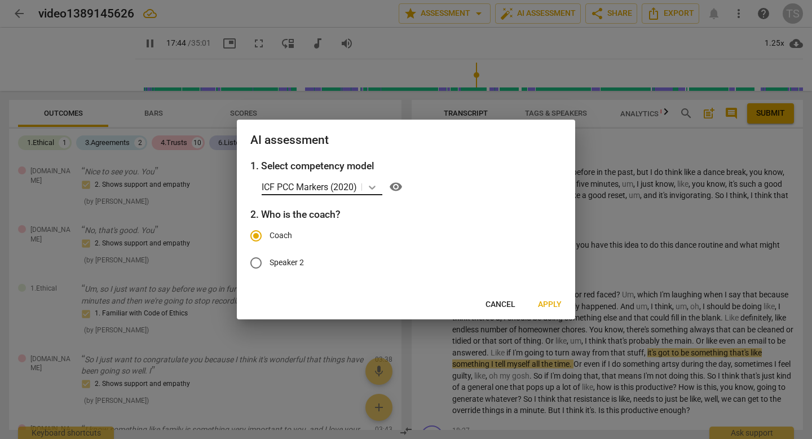
click at [370, 188] on icon at bounding box center [372, 187] width 11 height 11
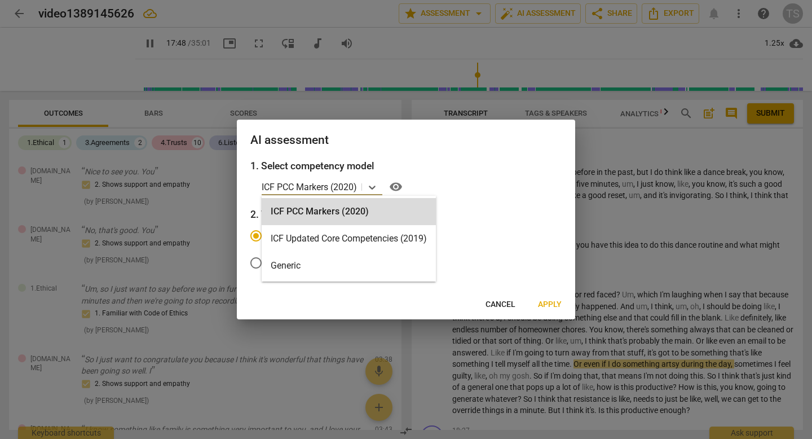
click at [460, 164] on h3 "1. Select competency model" at bounding box center [405, 165] width 311 height 15
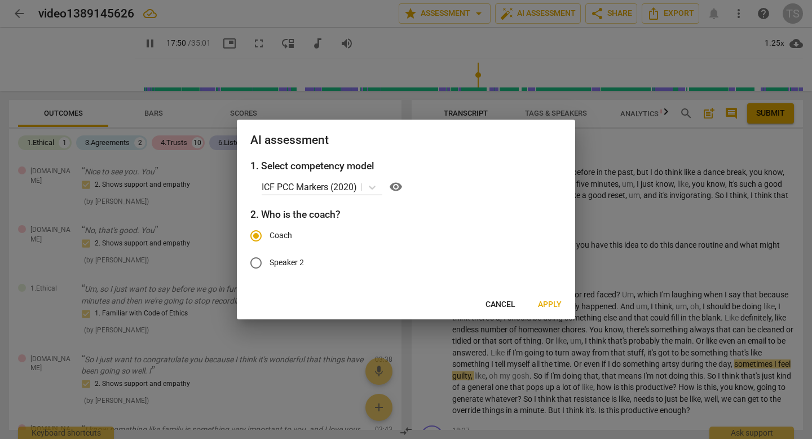
click at [492, 307] on span "Cancel" at bounding box center [500, 304] width 30 height 11
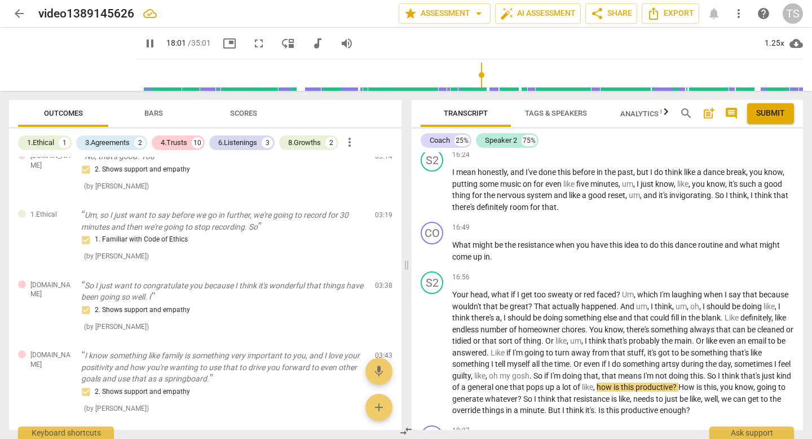
scroll to position [0, 0]
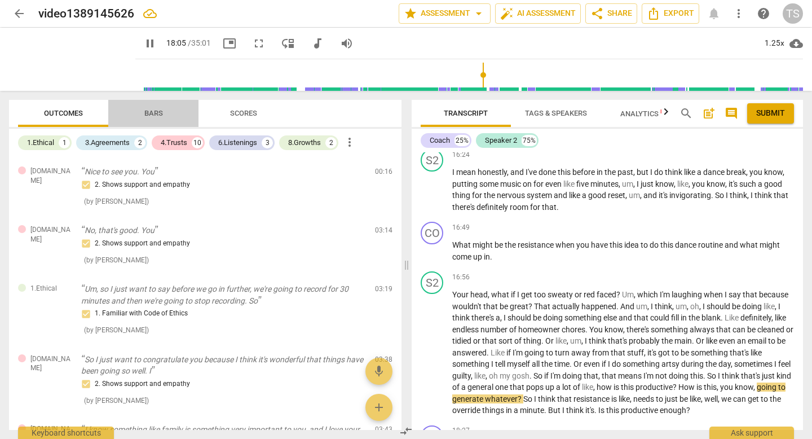
click at [162, 113] on span "Bars" at bounding box center [153, 113] width 19 height 8
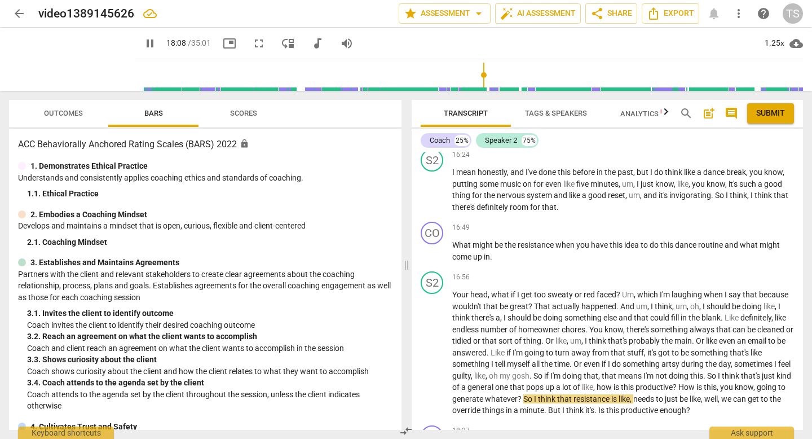
click at [249, 113] on span "Scores" at bounding box center [243, 113] width 27 height 8
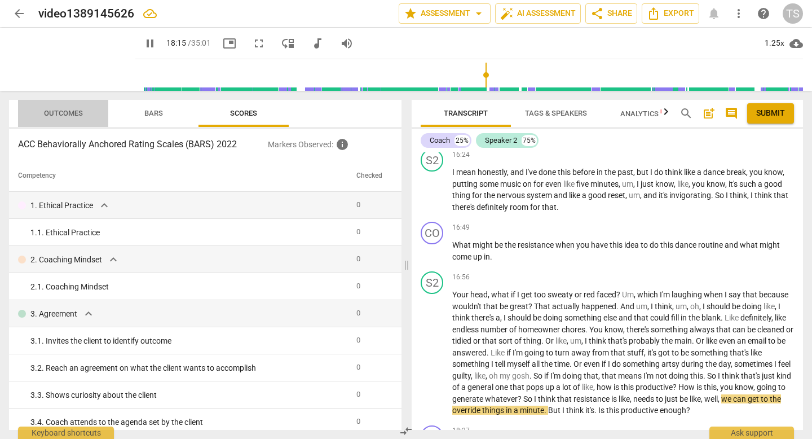
click at [61, 107] on span "Outcomes" at bounding box center [63, 113] width 66 height 15
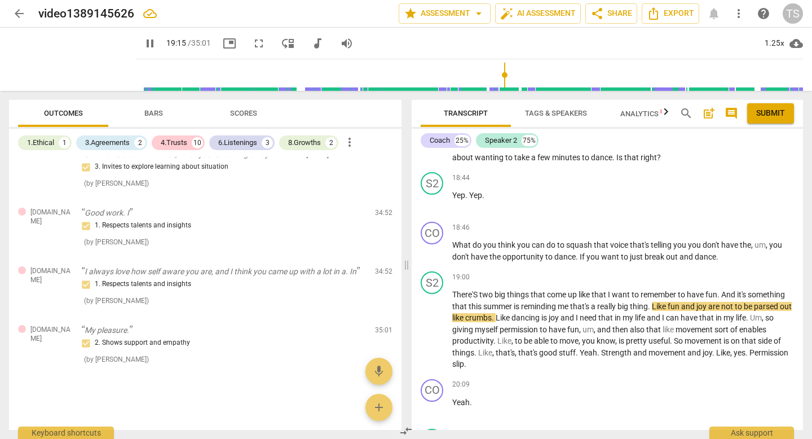
scroll to position [3970, 0]
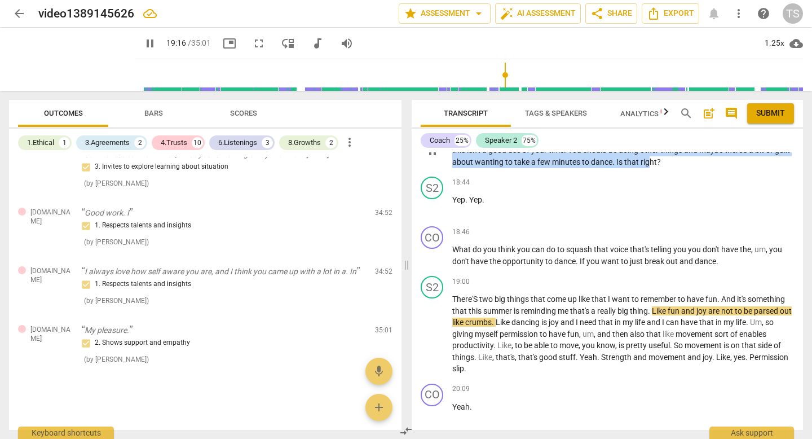
drag, startPoint x: 454, startPoint y: 155, endPoint x: 664, endPoint y: 182, distance: 211.6
click at [664, 168] on p "So just to clarify , the resistance , uh , that comes up is that you kind of fe…" at bounding box center [623, 150] width 342 height 35
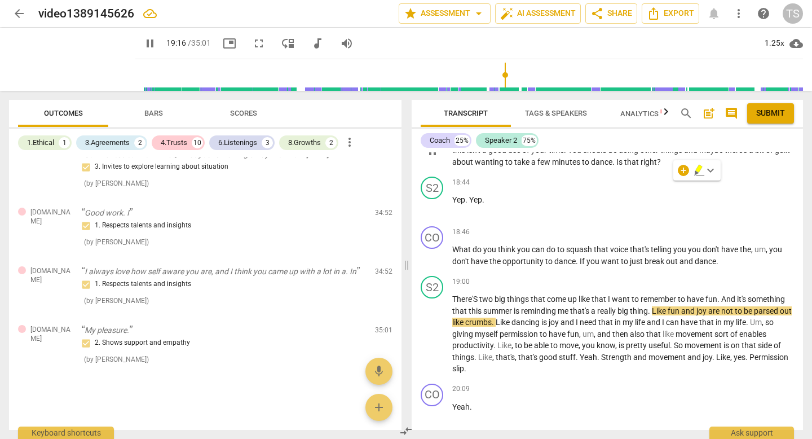
click at [684, 173] on div "CO play_arrow pause 18:27 + Add competency keyboard_arrow_right So just to clar…" at bounding box center [607, 141] width 391 height 61
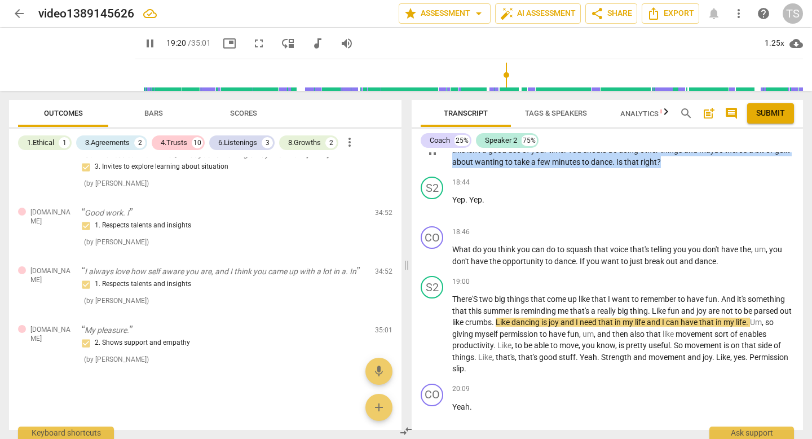
drag, startPoint x: 682, startPoint y: 181, endPoint x: 451, endPoint y: 162, distance: 232.5
click at [451, 162] on div "CO play_arrow pause 18:27 + Add competency keyboard_arrow_right So just to clar…" at bounding box center [607, 141] width 391 height 61
copy p "So just to clarify , the resistance , uh , that comes up is that you kind of fe…"
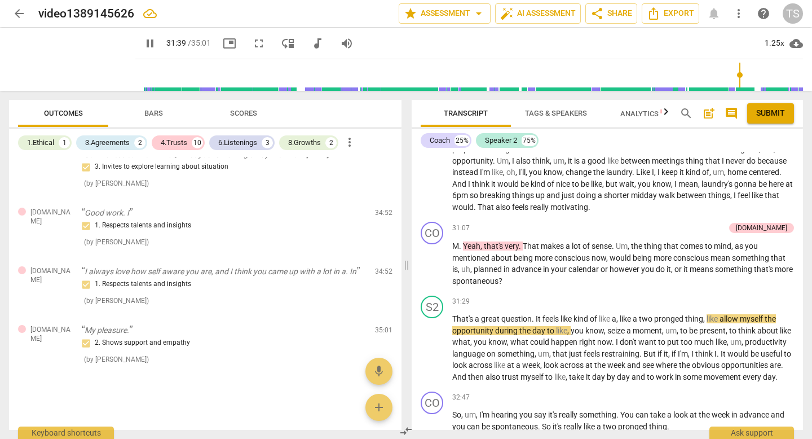
scroll to position [5785, 0]
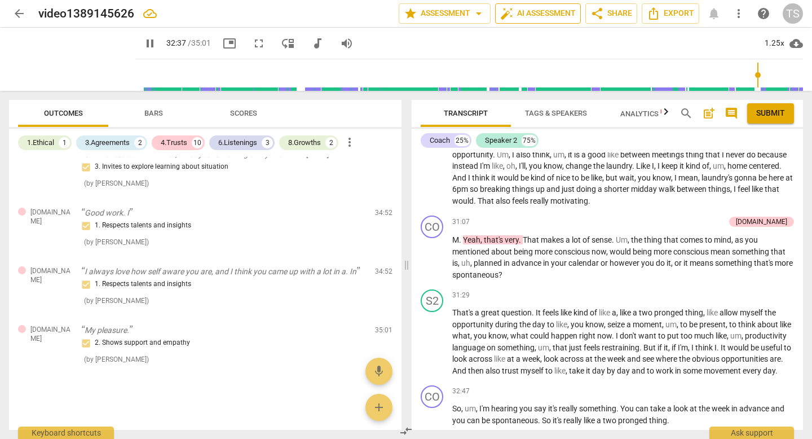
click at [538, 15] on span "auto_fix_high AI Assessment" at bounding box center [538, 14] width 76 height 14
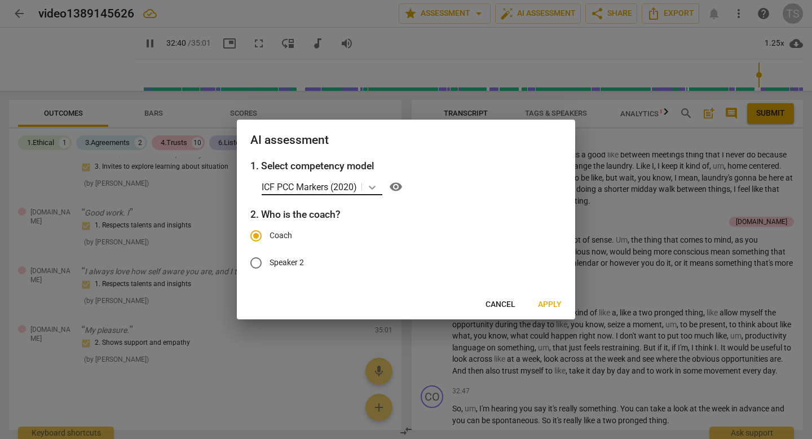
click at [373, 187] on icon at bounding box center [372, 188] width 7 height 4
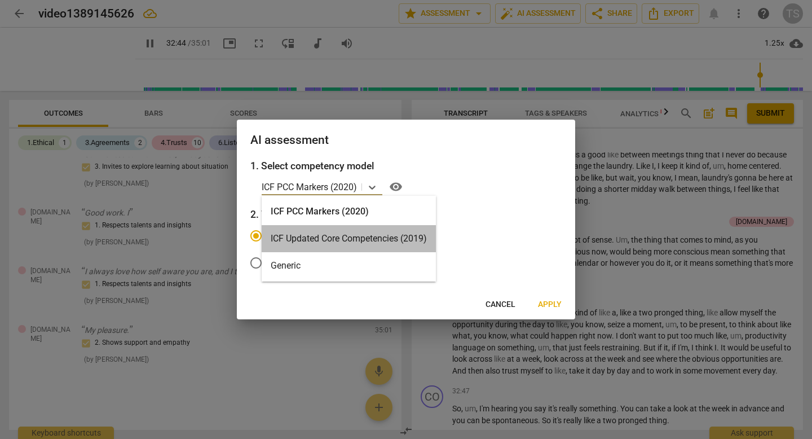
click at [357, 229] on div "ICF Updated Core Competencies (2019)" at bounding box center [349, 238] width 174 height 27
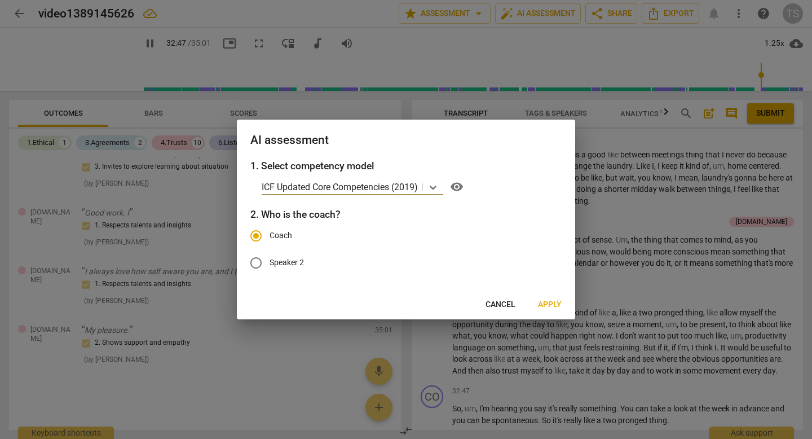
scroll to position [6094, 0]
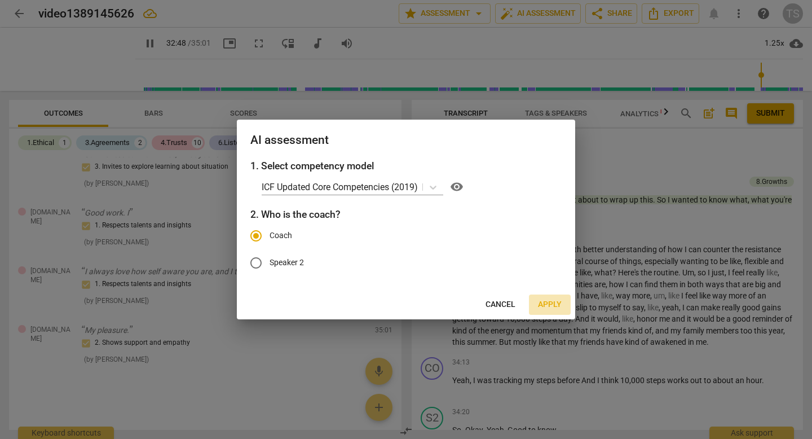
click at [542, 303] on span "Apply" at bounding box center [550, 304] width 24 height 11
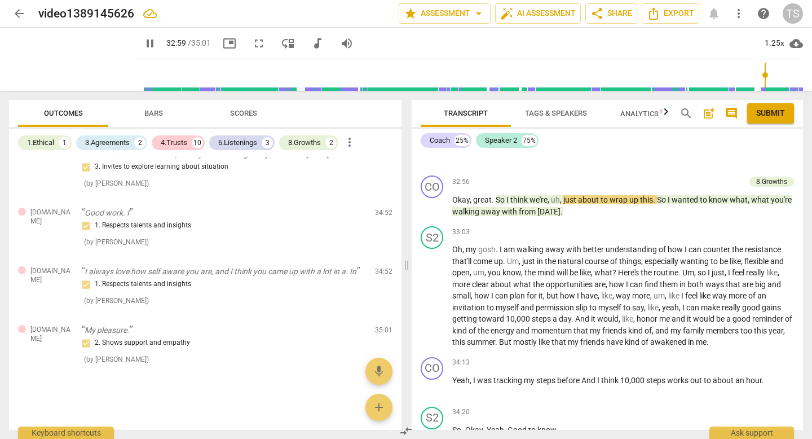
click at [158, 115] on span "Bars" at bounding box center [153, 113] width 19 height 8
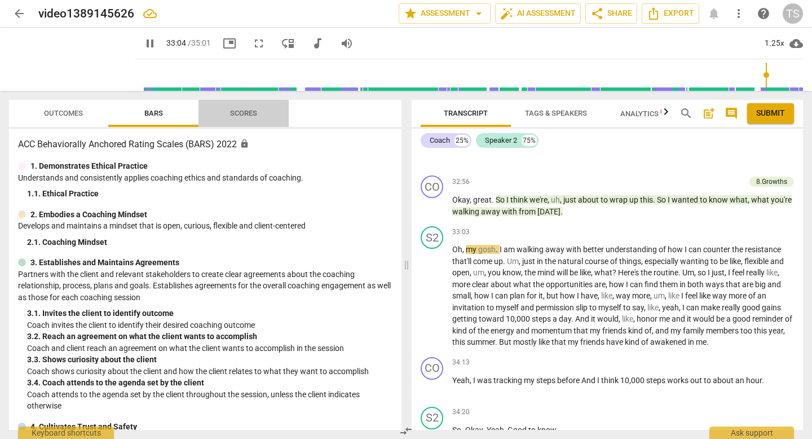
click at [248, 112] on span "Scores" at bounding box center [243, 113] width 27 height 8
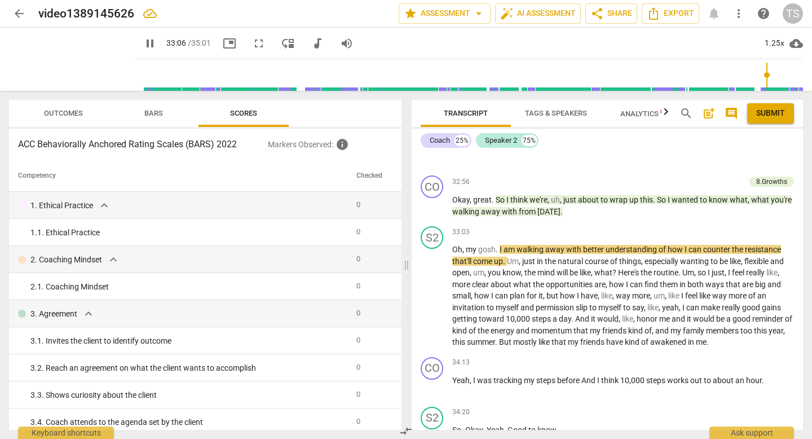
click at [69, 111] on span "Outcomes" at bounding box center [63, 113] width 39 height 8
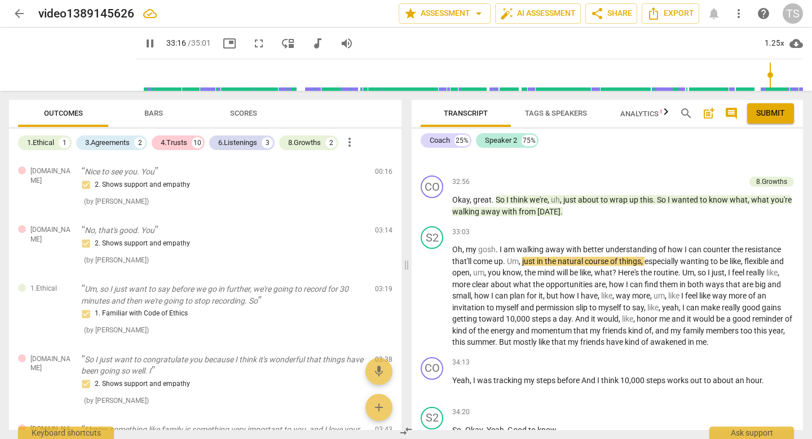
click at [143, 44] on span "pause" at bounding box center [150, 44] width 14 height 14
drag, startPoint x: 770, startPoint y: 74, endPoint x: 129, endPoint y: 82, distance: 641.2
click at [140, 82] on input "range" at bounding box center [471, 75] width 663 height 36
click at [143, 41] on span "play_arrow" at bounding box center [150, 44] width 14 height 14
type input "12"
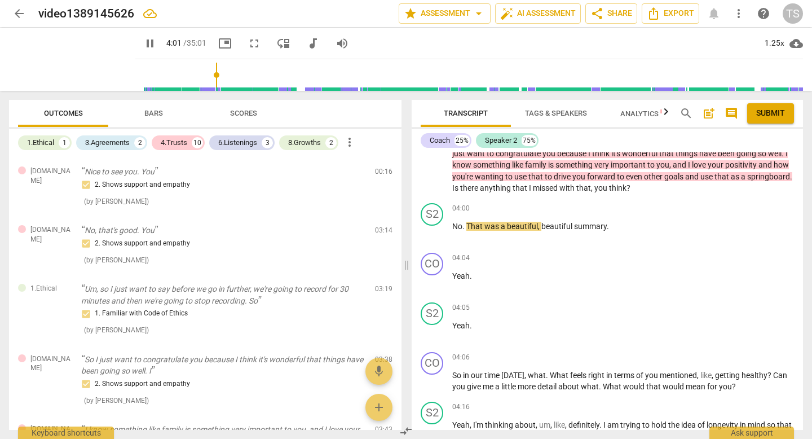
scroll to position [1118, 0]
click at [143, 45] on span "pause" at bounding box center [150, 44] width 14 height 14
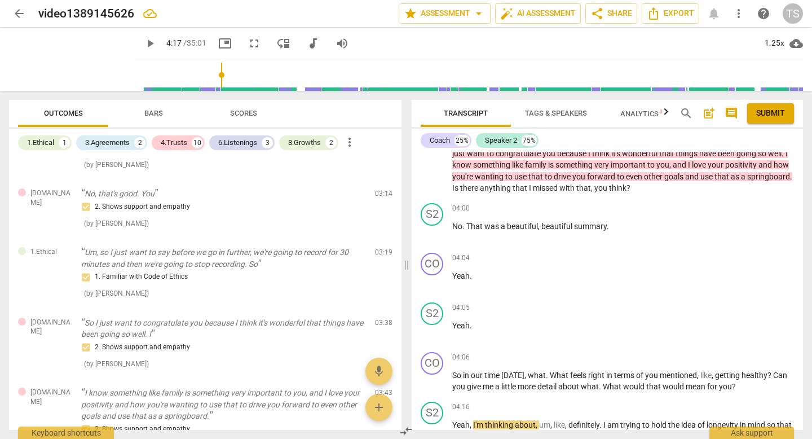
scroll to position [0, 0]
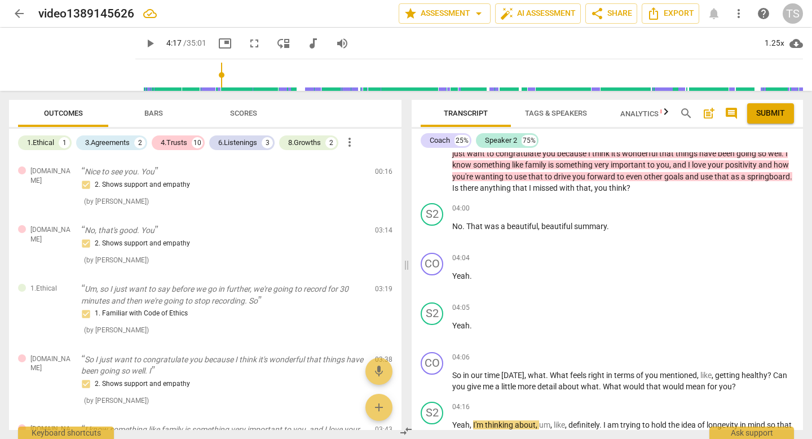
drag, startPoint x: 396, startPoint y: 193, endPoint x: 398, endPoint y: 199, distance: 5.9
click at [398, 199] on div "[DOMAIN_NAME] Nice to see you. You 2. Shows support and empathy ( by [PERSON_NA…" at bounding box center [205, 293] width 392 height 273
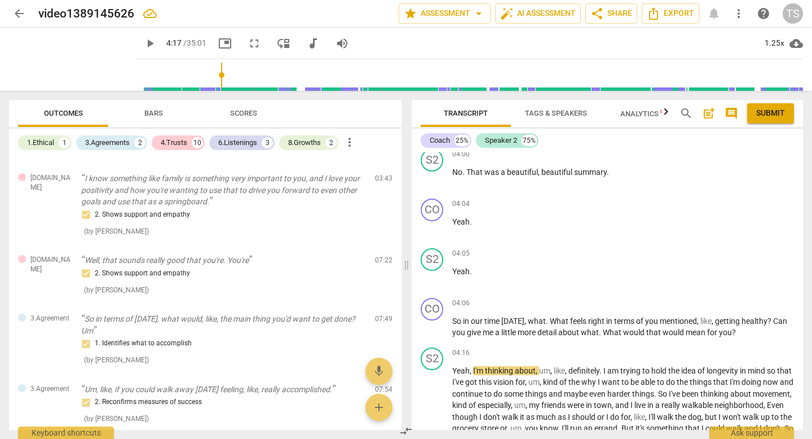
scroll to position [1165, 0]
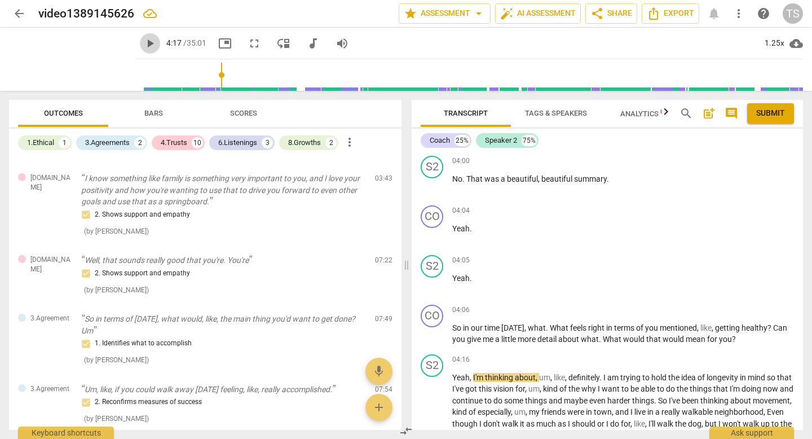
click at [143, 43] on span "play_arrow" at bounding box center [150, 44] width 14 height 14
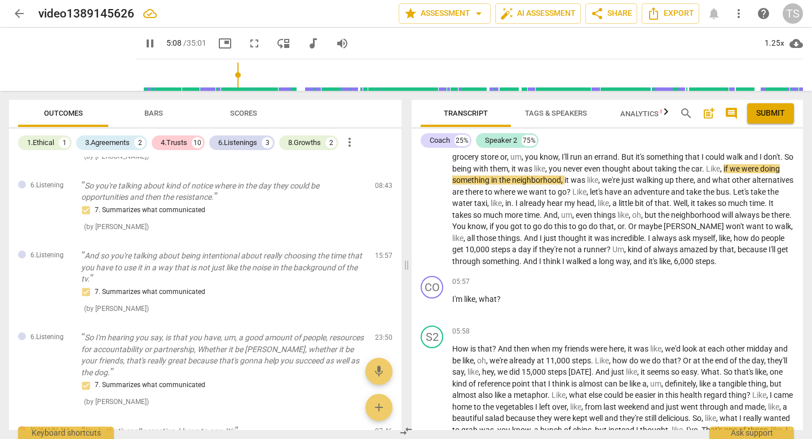
scroll to position [514, 0]
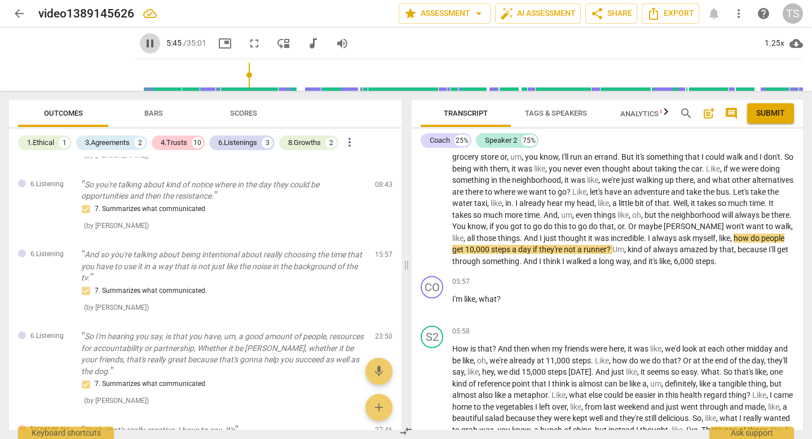
click at [143, 46] on span "pause" at bounding box center [150, 44] width 14 height 14
click at [143, 43] on span "play_arrow" at bounding box center [150, 44] width 14 height 14
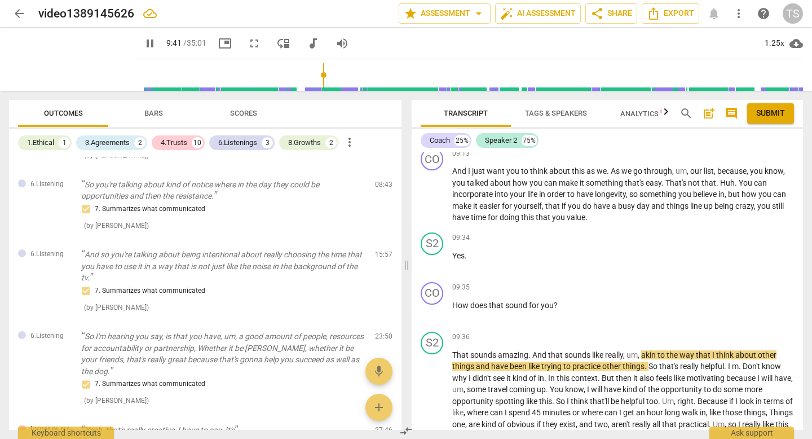
scroll to position [2256, 0]
click at [143, 41] on span "pause" at bounding box center [150, 44] width 14 height 14
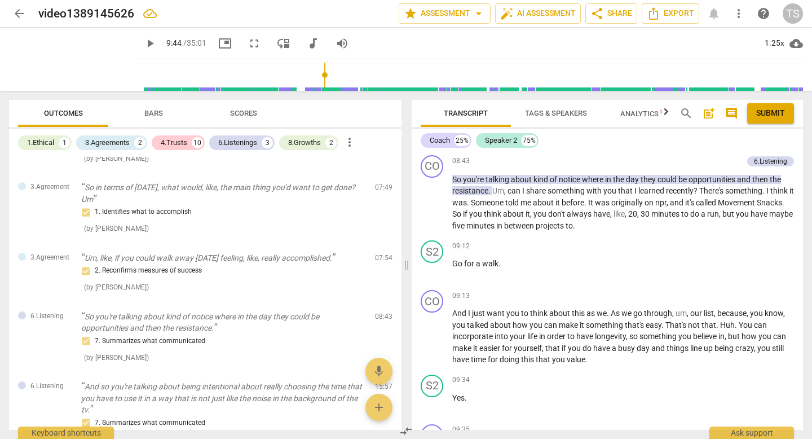
scroll to position [2113, 0]
click at [143, 43] on span "play_arrow" at bounding box center [150, 44] width 14 height 14
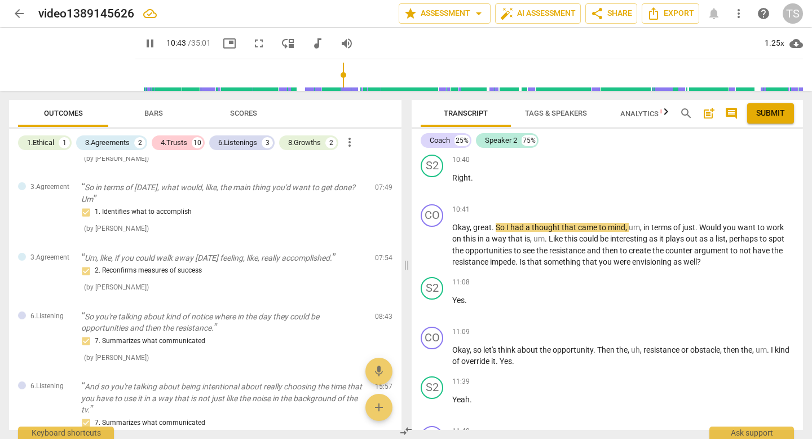
scroll to position [2601, 0]
click at [143, 47] on span "pause" at bounding box center [150, 44] width 14 height 14
click at [136, 38] on div "play_arrow play_arrow 10:51 / 35:01 picture_in_picture fullscreen move_down aud…" at bounding box center [406, 59] width 794 height 63
click at [143, 44] on span "play_arrow" at bounding box center [150, 44] width 14 height 14
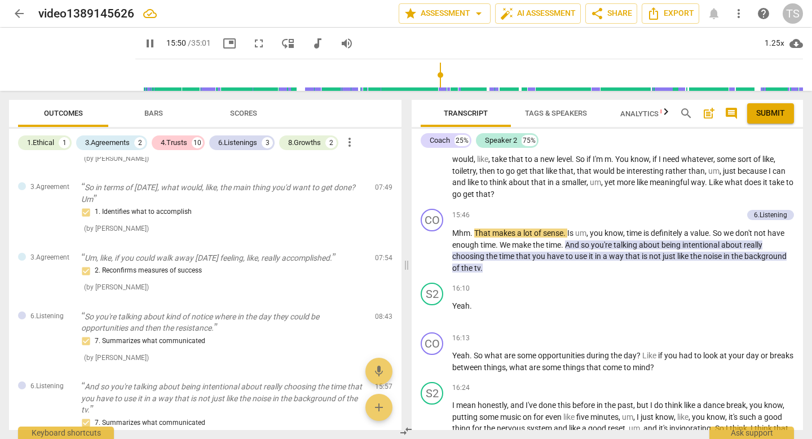
scroll to position [3435, 0]
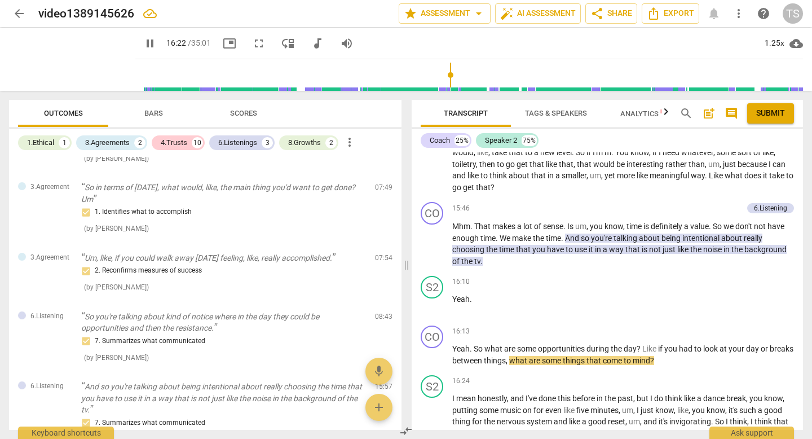
click at [143, 44] on span "pause" at bounding box center [150, 44] width 14 height 14
type input "983"
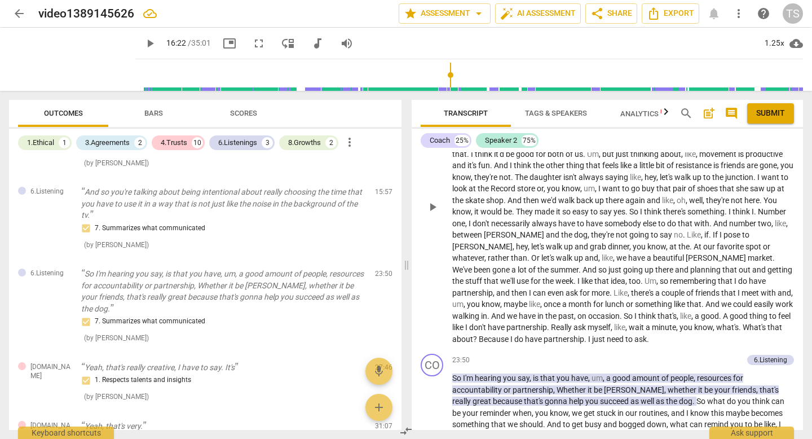
scroll to position [4424, 0]
